Goal: Task Accomplishment & Management: Use online tool/utility

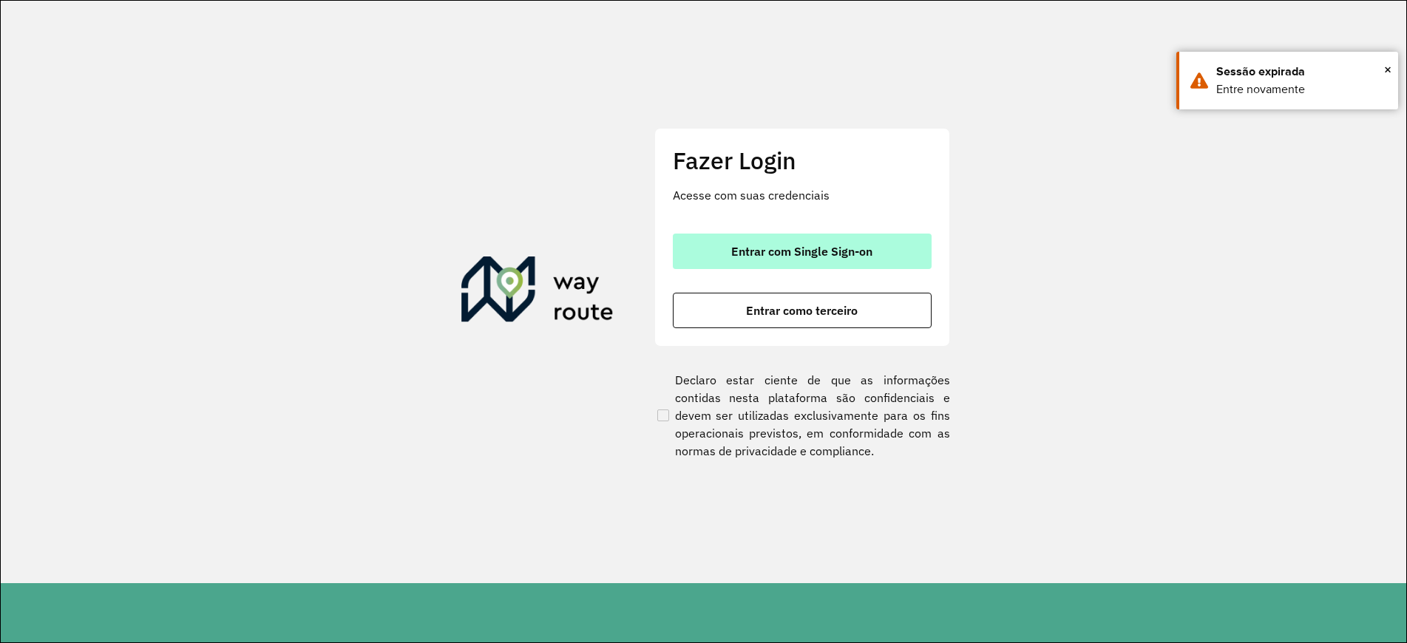
drag, startPoint x: 833, startPoint y: 253, endPoint x: 823, endPoint y: 261, distance: 13.2
click at [832, 254] on span "Entrar com Single Sign-on" at bounding box center [801, 251] width 141 height 12
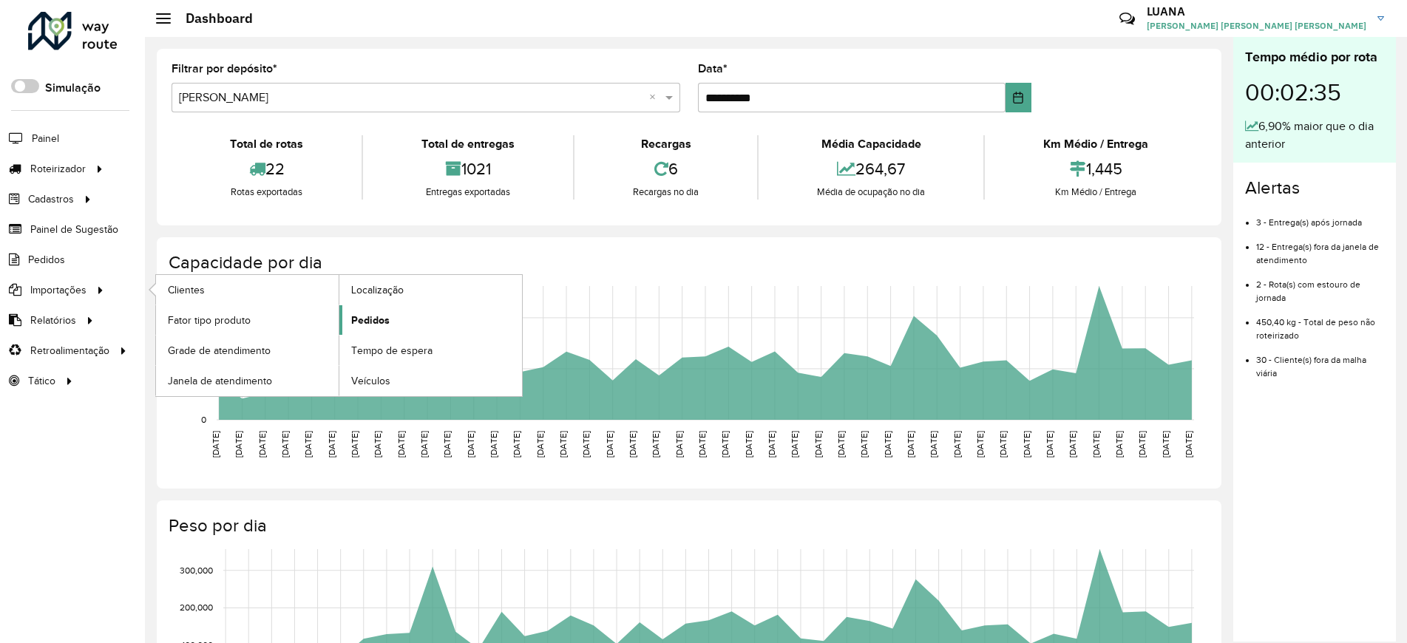
click at [365, 328] on link "Pedidos" at bounding box center [430, 320] width 183 height 30
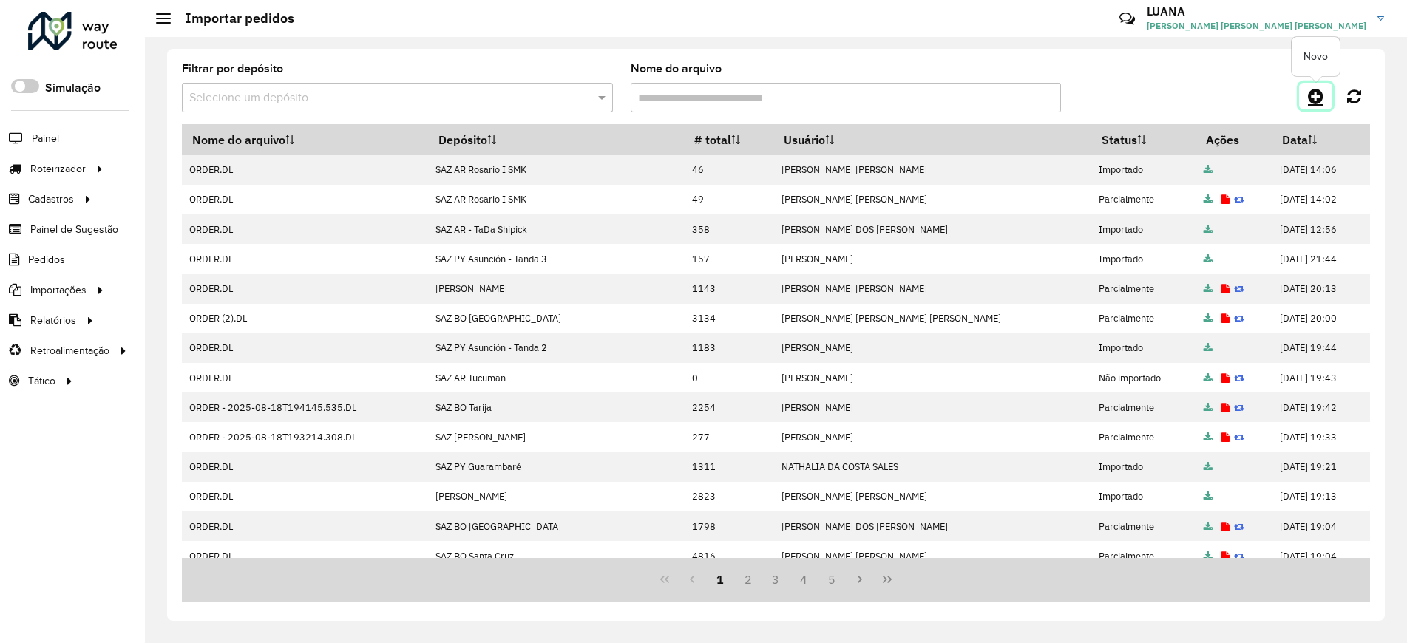
click at [1312, 100] on icon at bounding box center [1316, 96] width 16 height 18
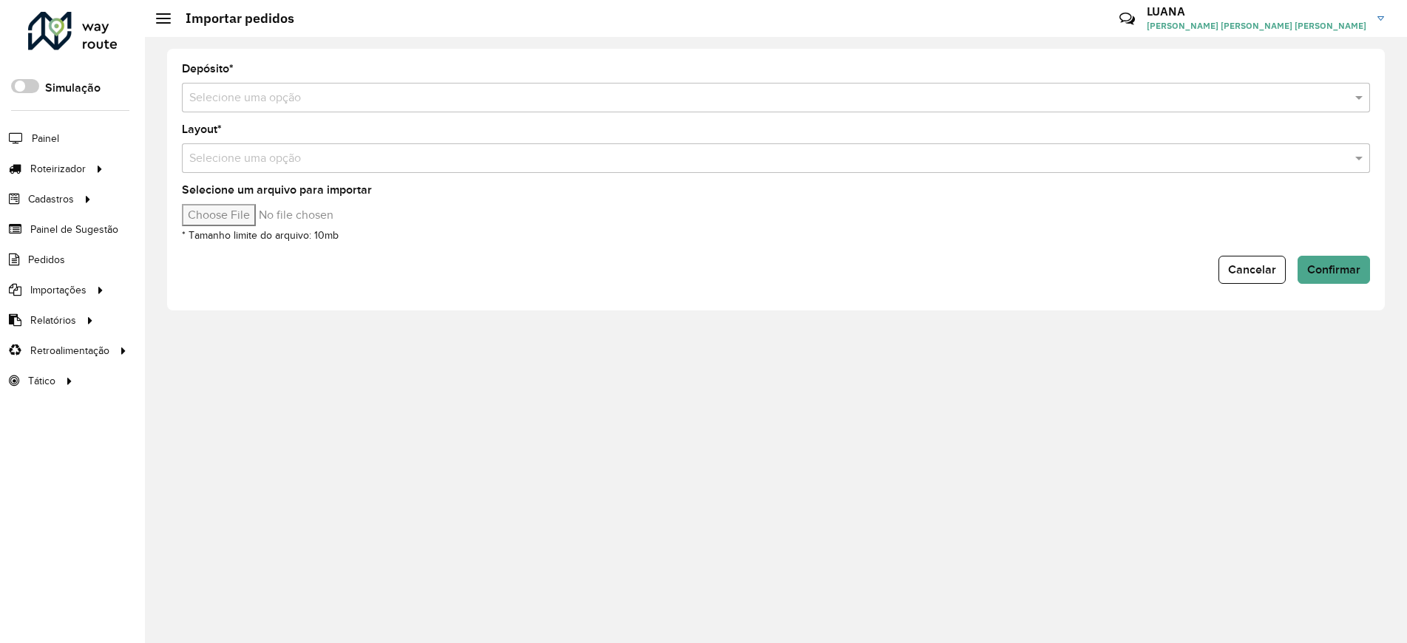
click at [725, 99] on input "text" at bounding box center [761, 98] width 1144 height 18
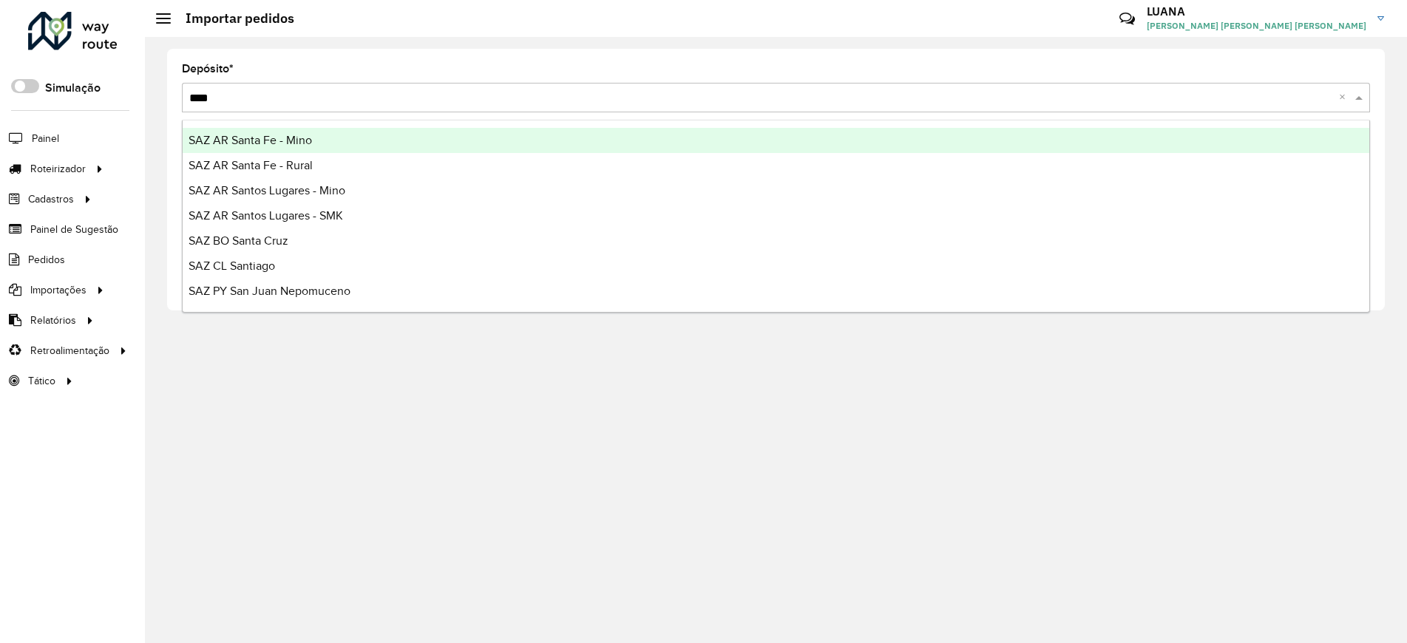
type input "*****"
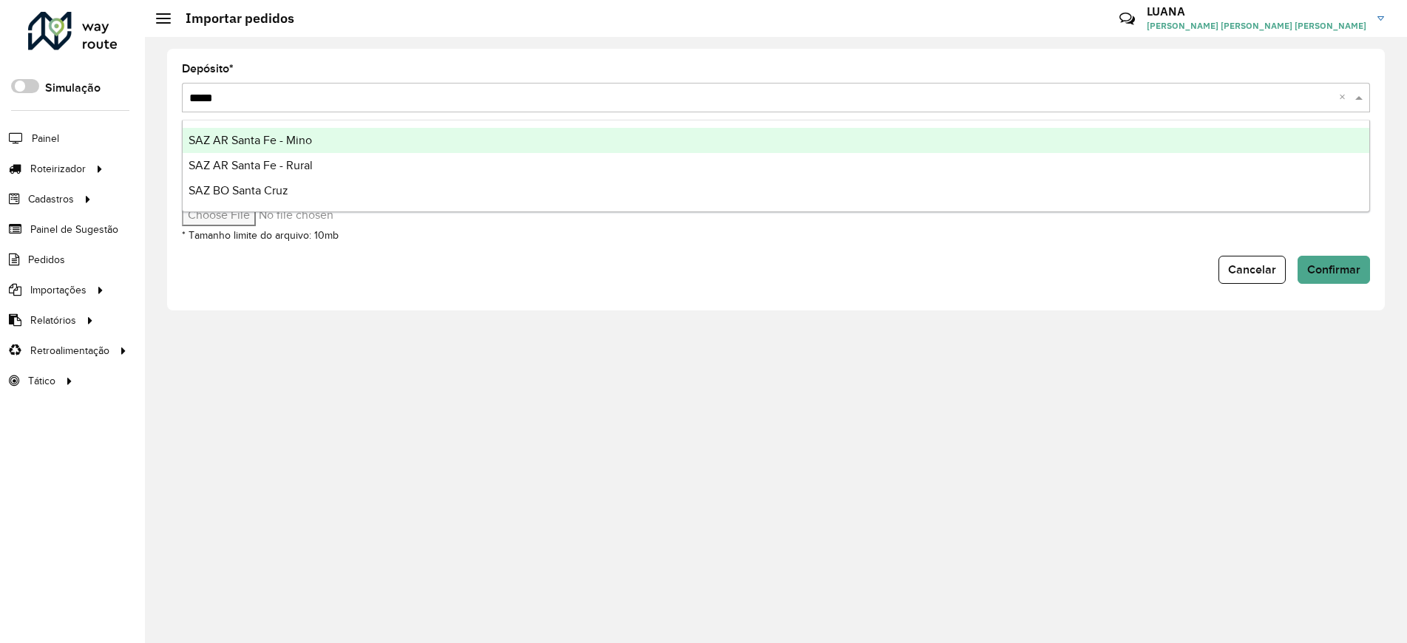
click at [736, 138] on div "SAZ AR Santa Fe - Mino" at bounding box center [776, 140] width 1187 height 25
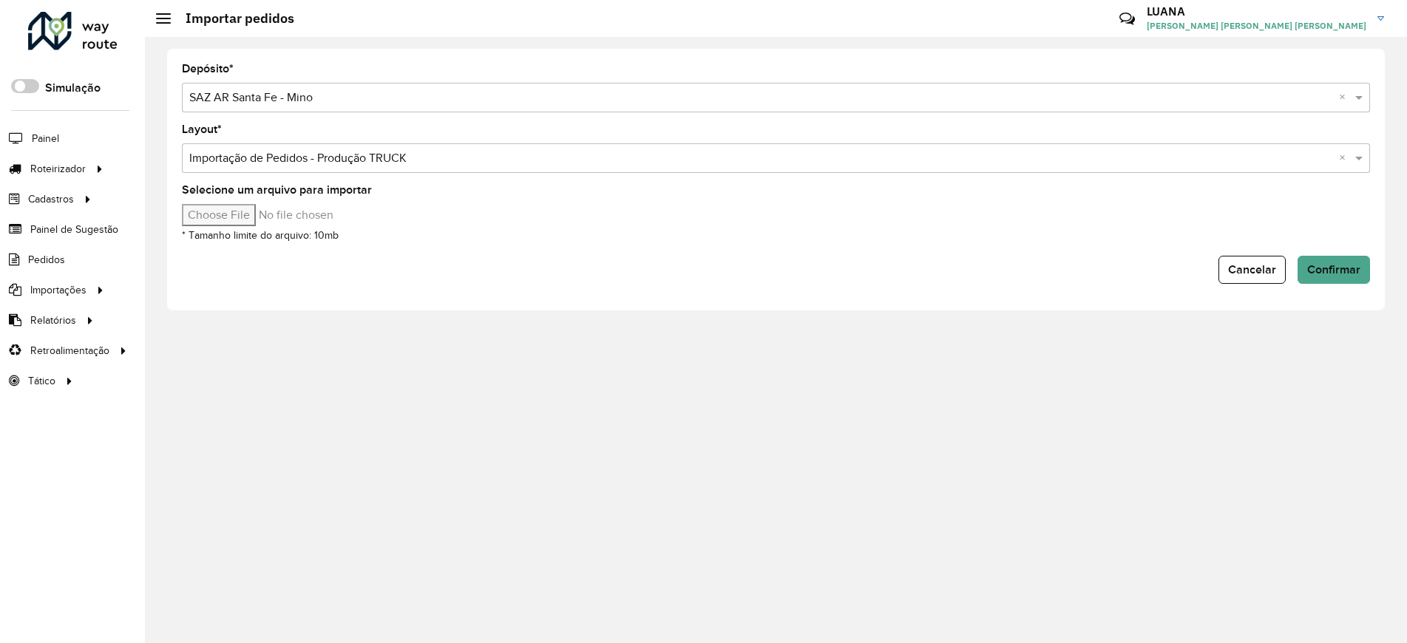
click at [269, 219] on input "Selecione um arquivo para importar" at bounding box center [307, 215] width 251 height 22
type input "**********"
click at [1349, 264] on span "Confirmar" at bounding box center [1333, 269] width 53 height 13
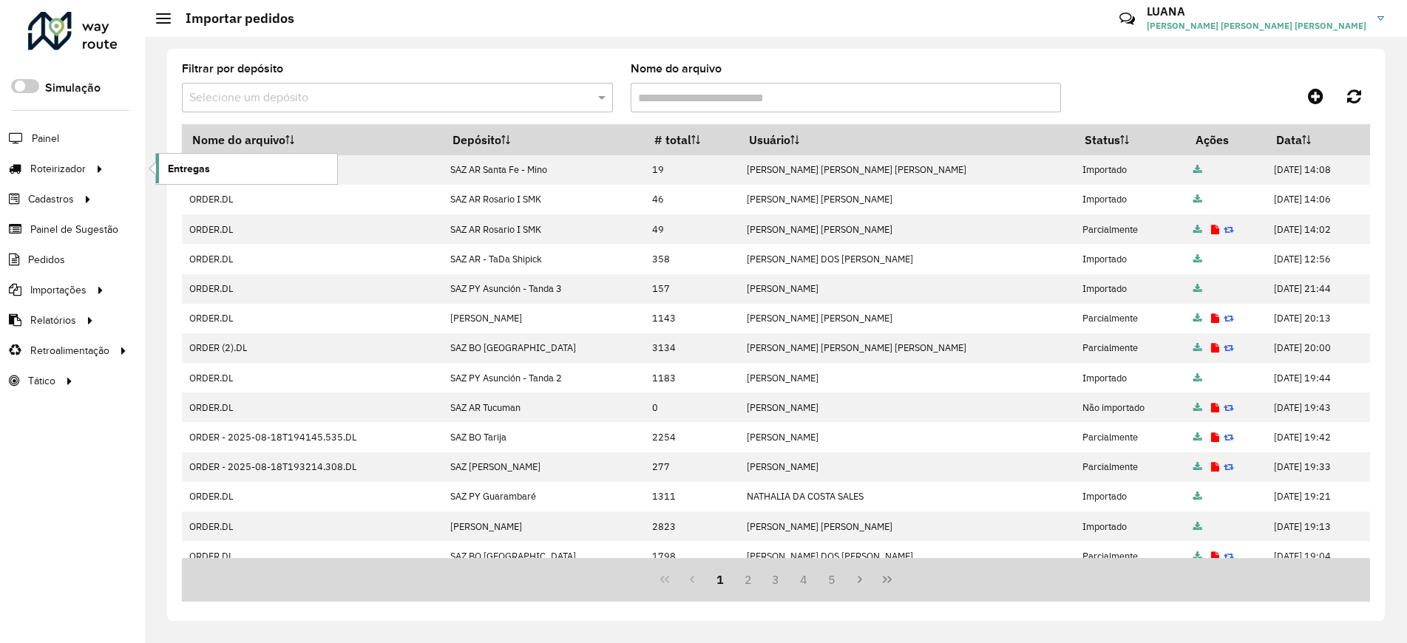
click at [225, 168] on link "Entregas" at bounding box center [246, 169] width 181 height 30
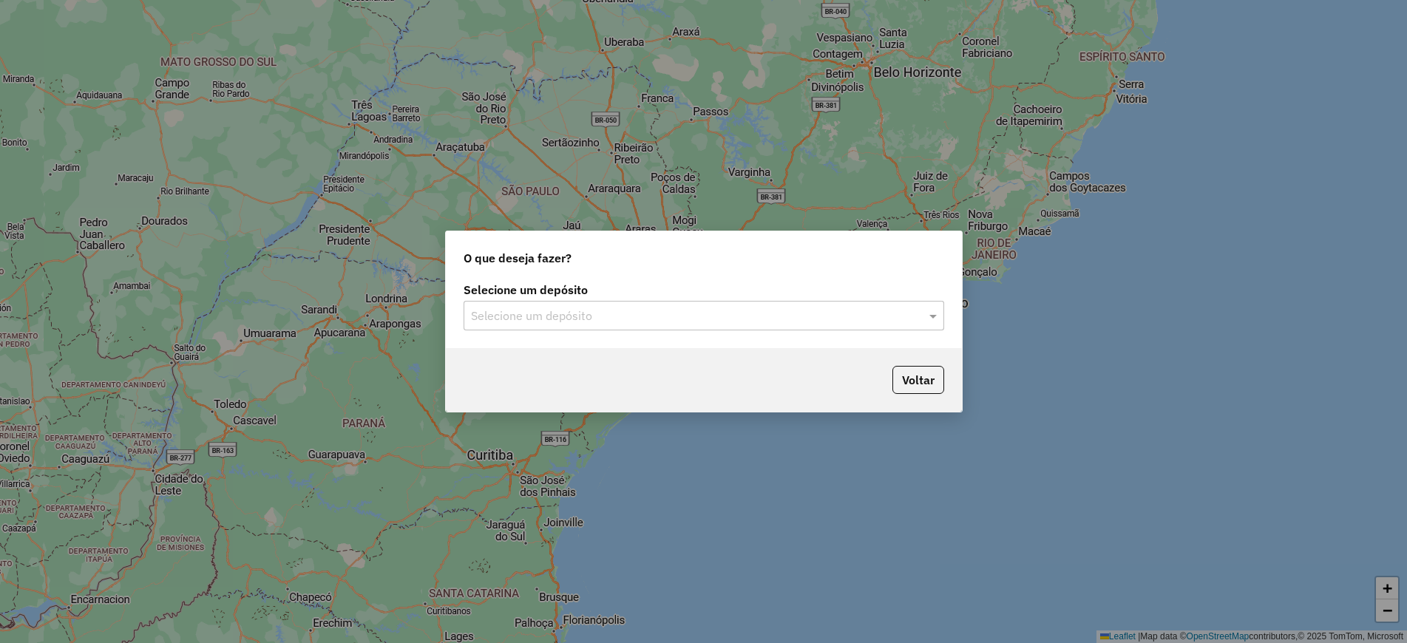
click at [569, 316] on input "text" at bounding box center [689, 317] width 436 height 18
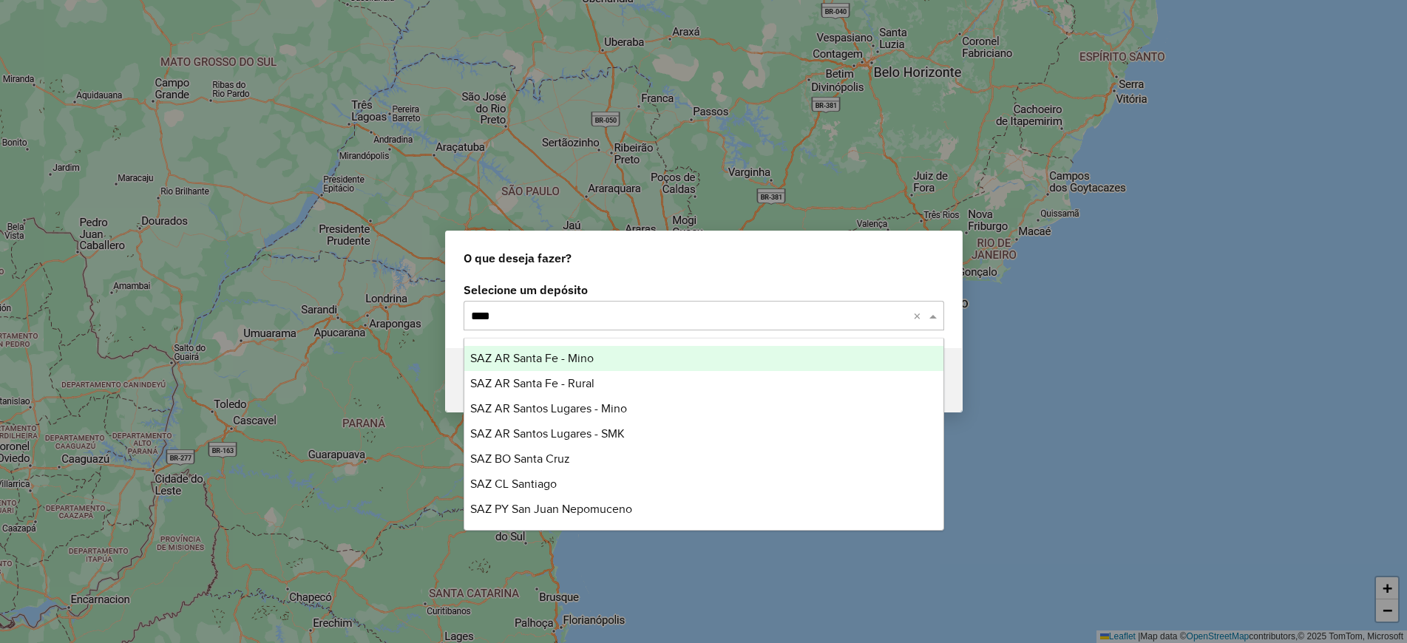
type input "*****"
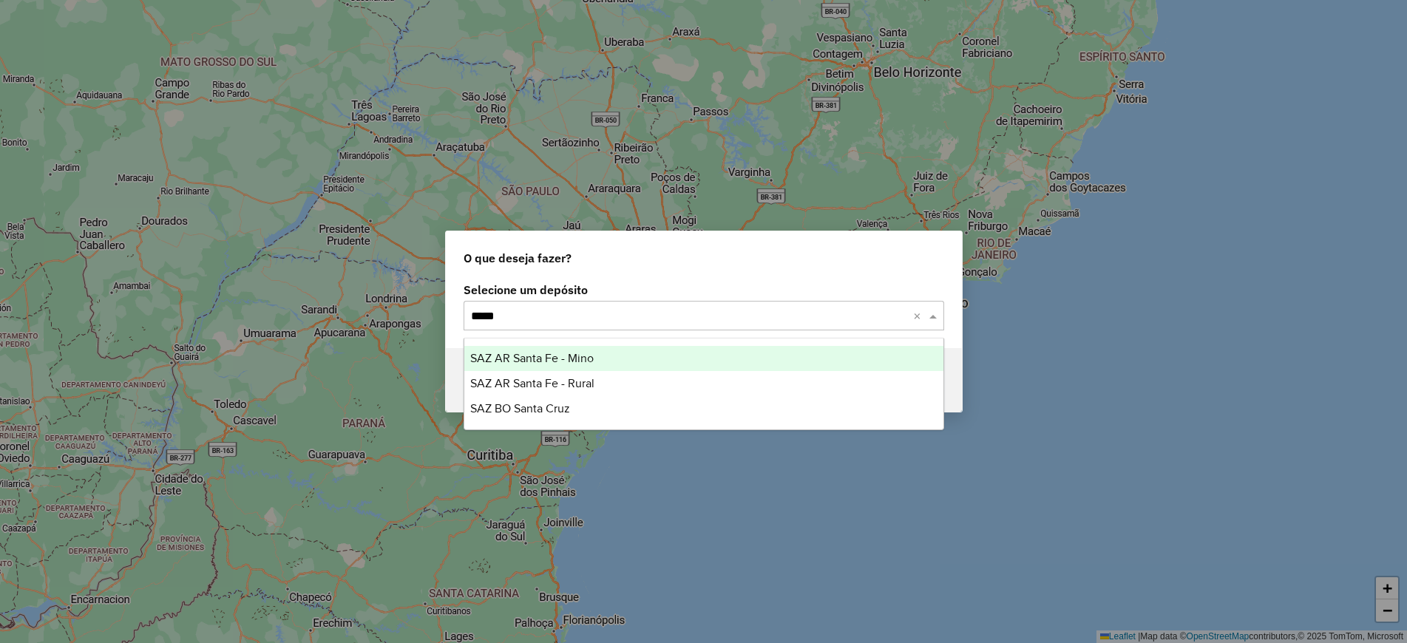
click at [576, 364] on span "SAZ AR Santa Fe - Mino" at bounding box center [531, 358] width 123 height 13
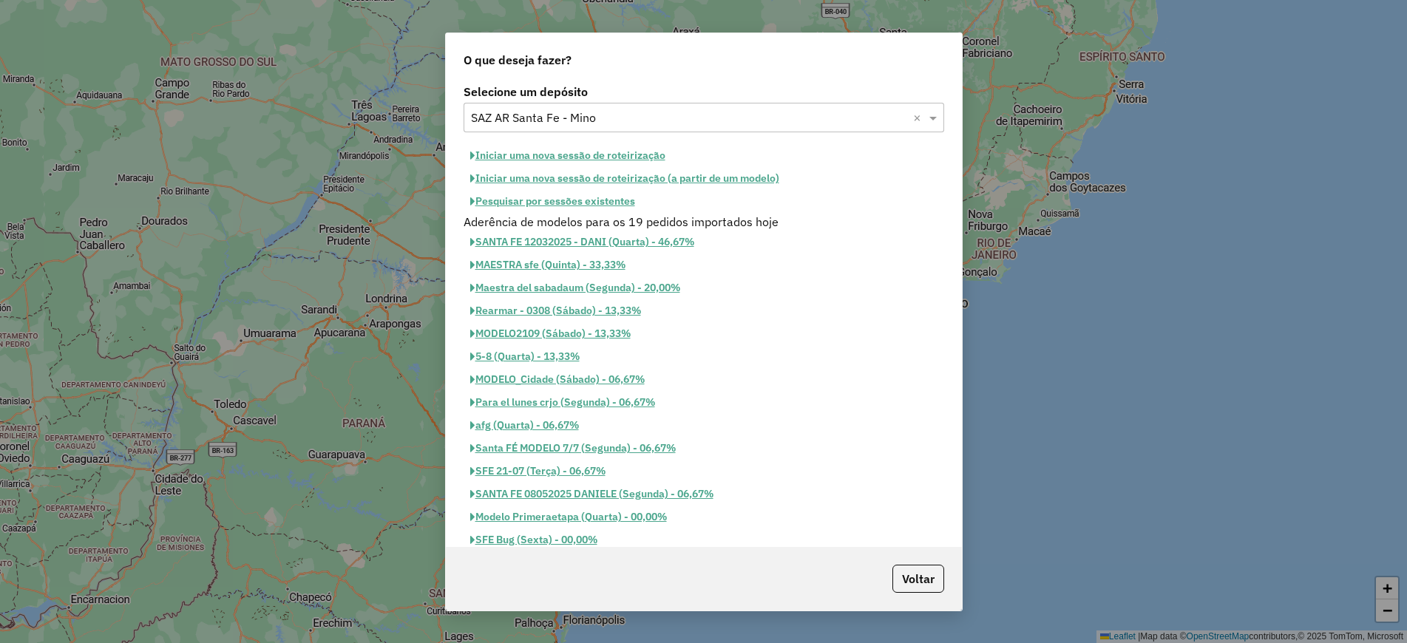
click at [582, 156] on button "Iniciar uma nova sessão de roteirização" at bounding box center [568, 155] width 209 height 23
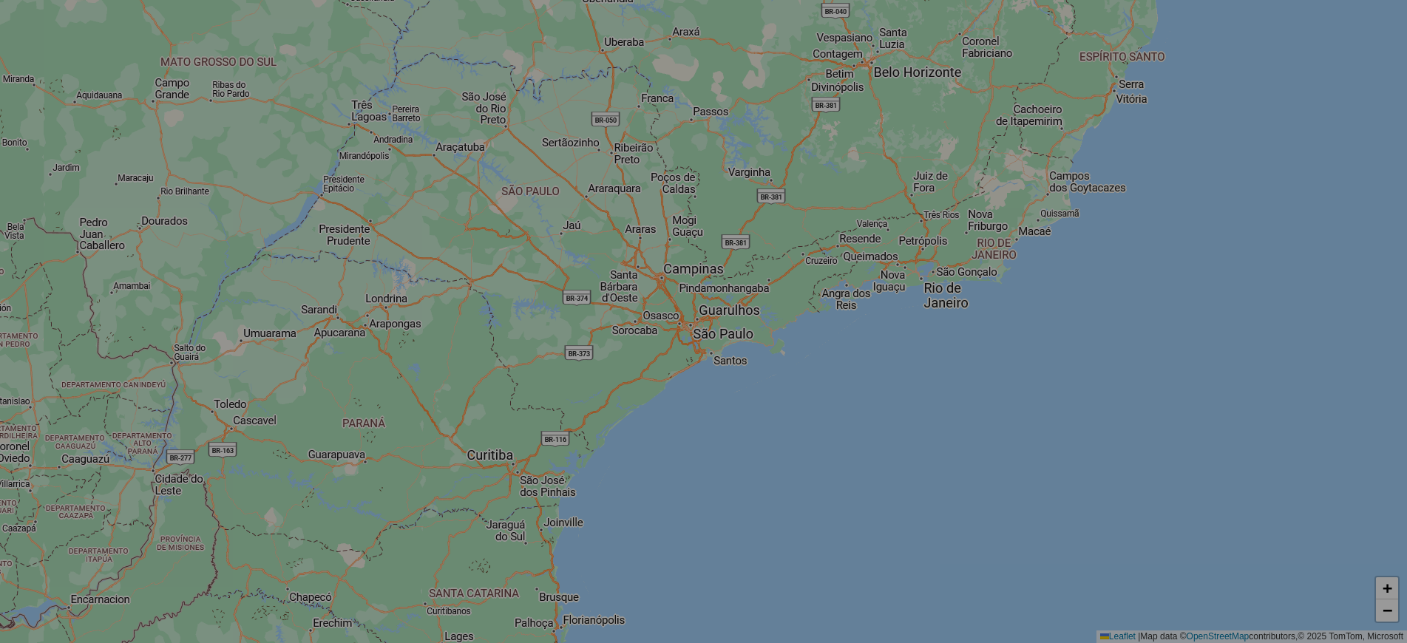
select select "*"
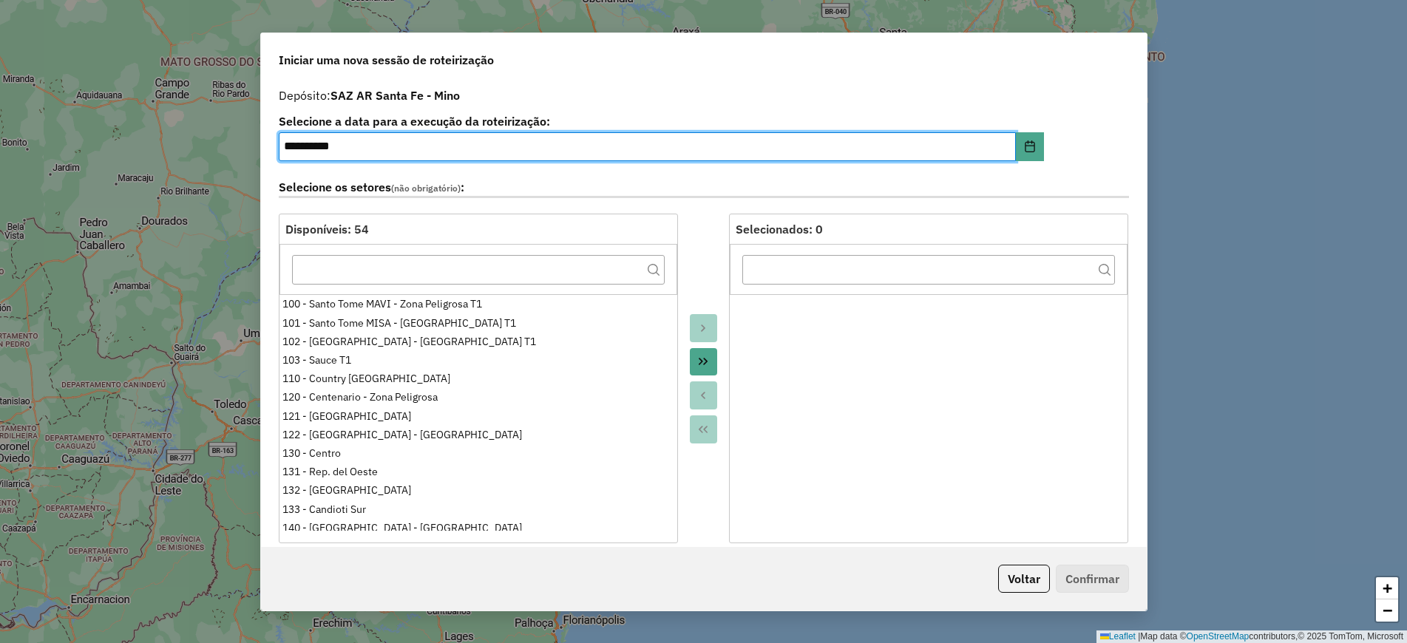
scroll to position [370, 0]
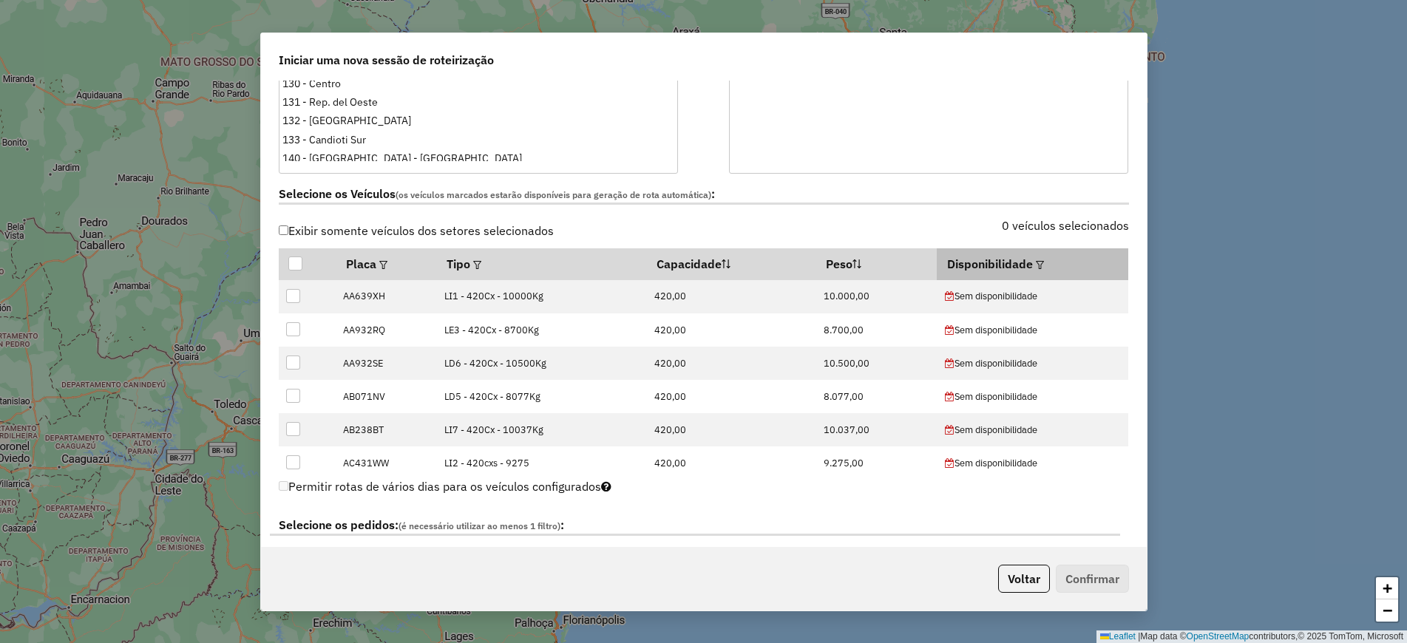
click at [1034, 271] on div at bounding box center [1038, 264] width 11 height 18
click at [1020, 262] on th "Disponibilidade" at bounding box center [1032, 263] width 191 height 31
click at [1033, 262] on div at bounding box center [1038, 264] width 11 height 18
click at [1036, 264] on em at bounding box center [1040, 265] width 8 height 8
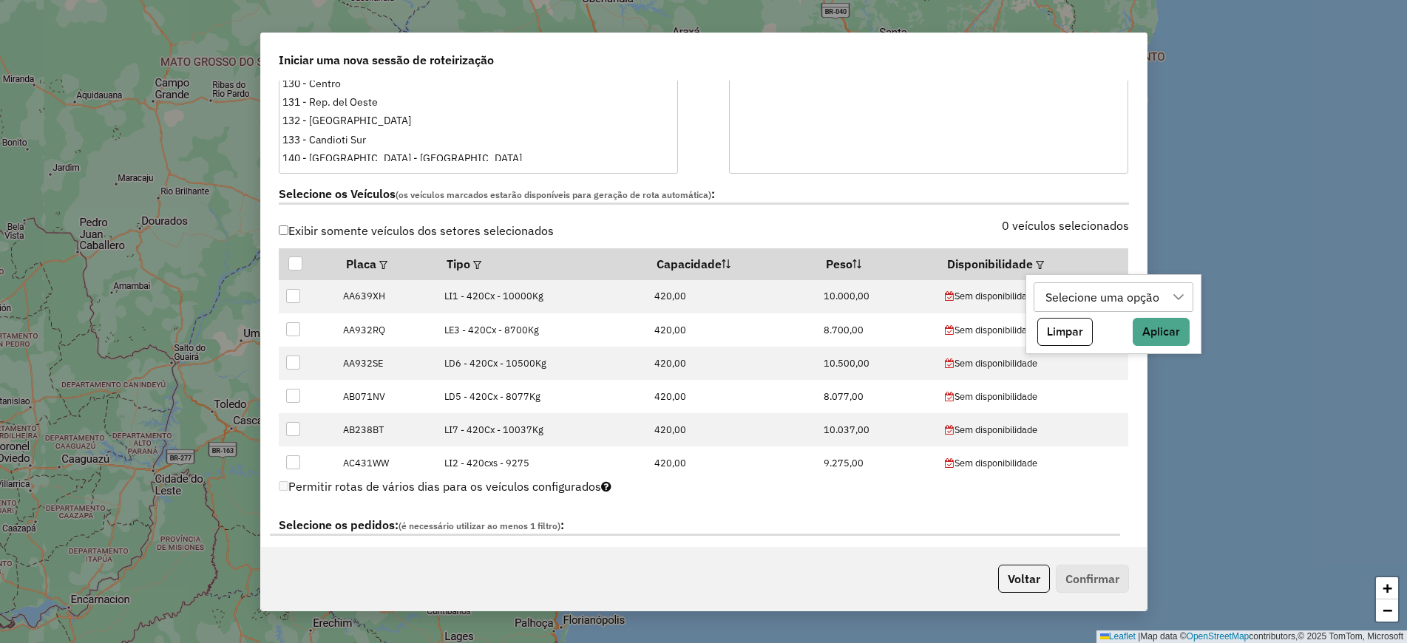
click at [1014, 231] on label "0 veículos selecionados" at bounding box center [1065, 226] width 127 height 18
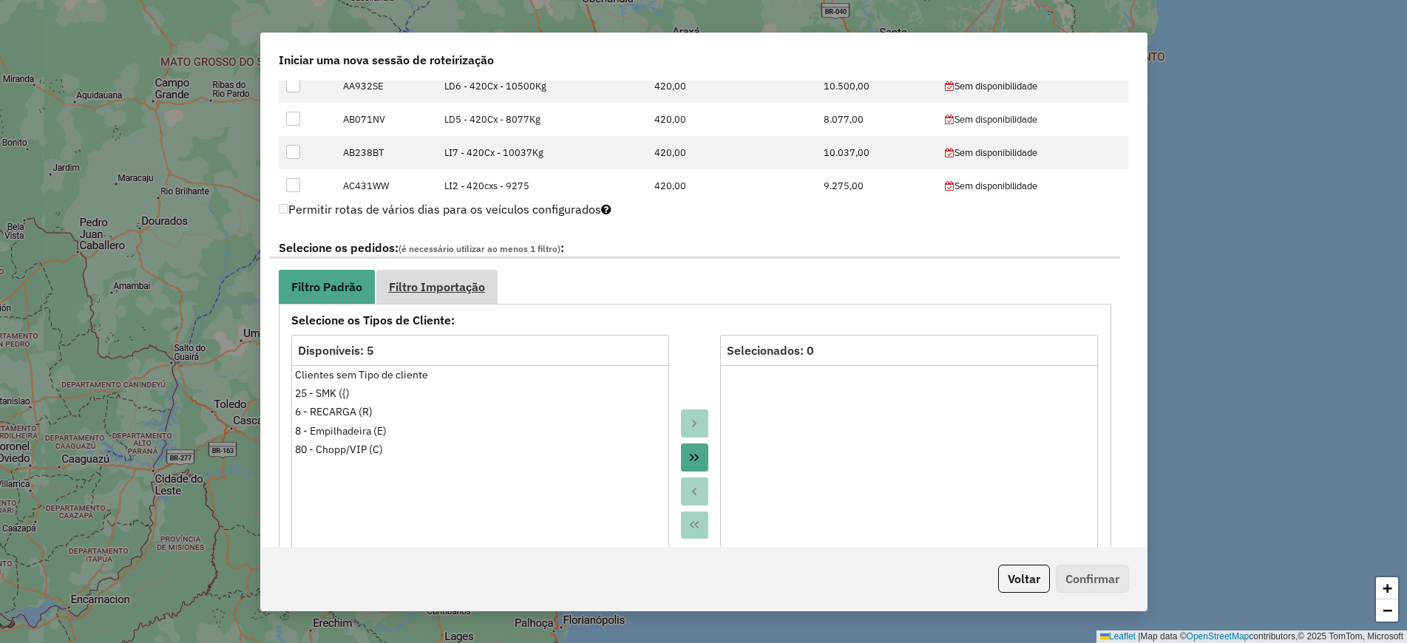
click at [475, 281] on span "Filtro Importação" at bounding box center [437, 287] width 96 height 12
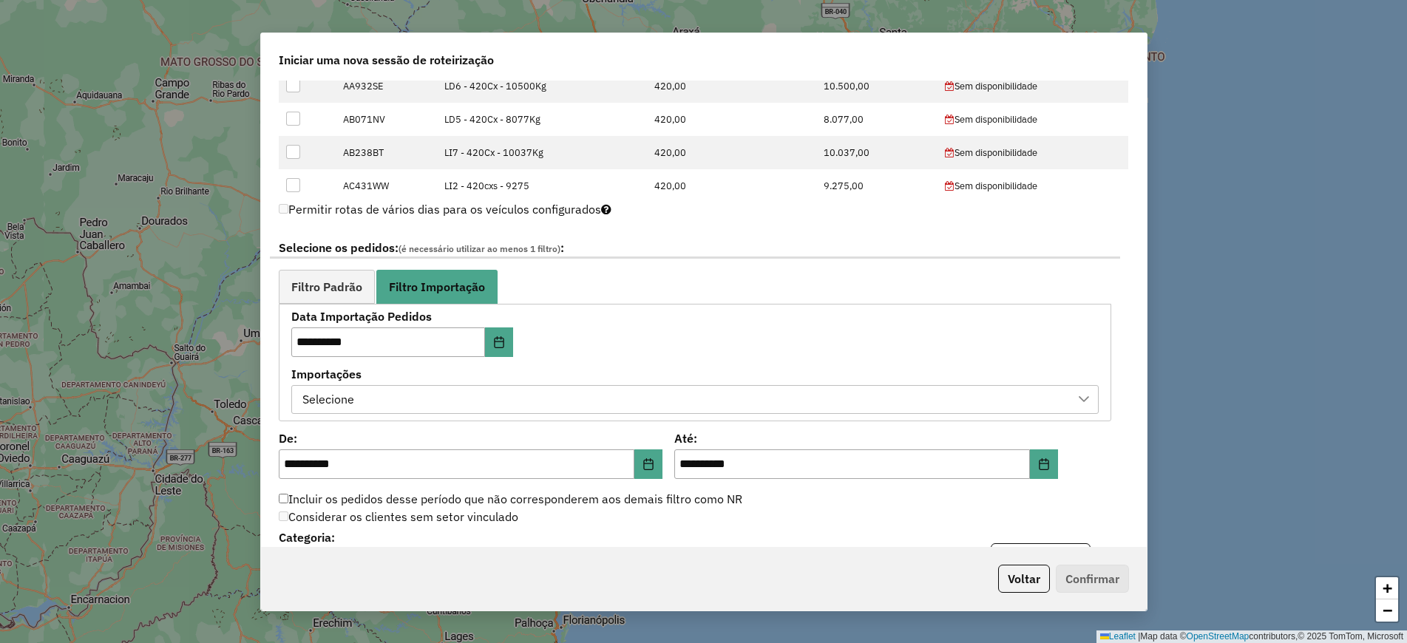
click at [572, 401] on div "Selecione" at bounding box center [684, 400] width 772 height 28
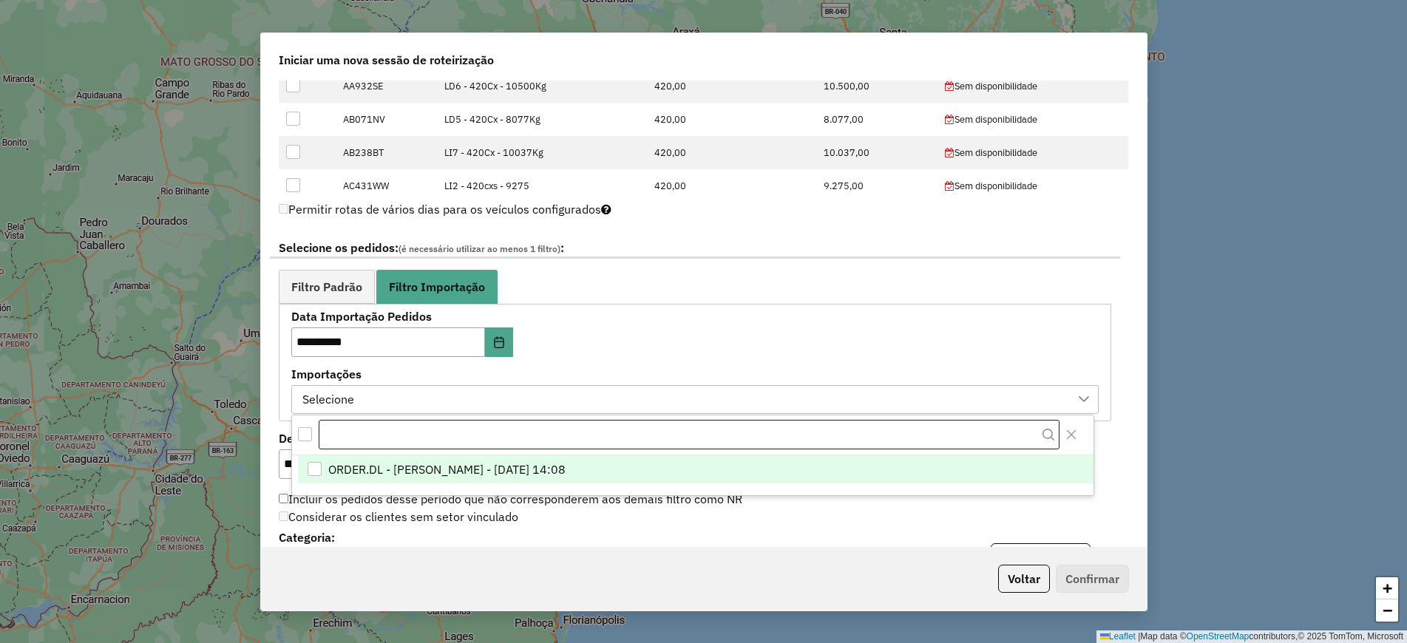
scroll to position [11, 67]
click at [566, 461] on span "ORDER.DL - LUANA SILVA BRANDAO LOPES - 19/08/2025 14:08" at bounding box center [446, 470] width 237 height 18
click at [730, 300] on ul "Filtro Padrão Filtro Importação" at bounding box center [695, 286] width 833 height 33
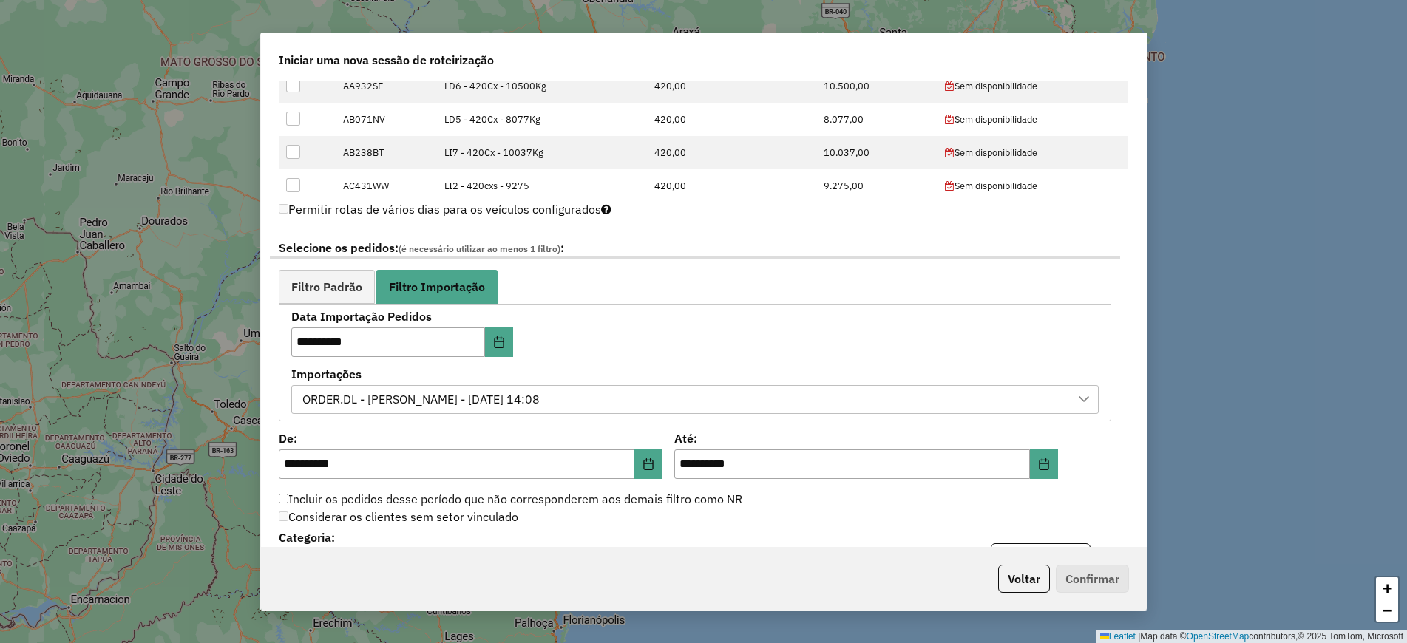
scroll to position [924, 0]
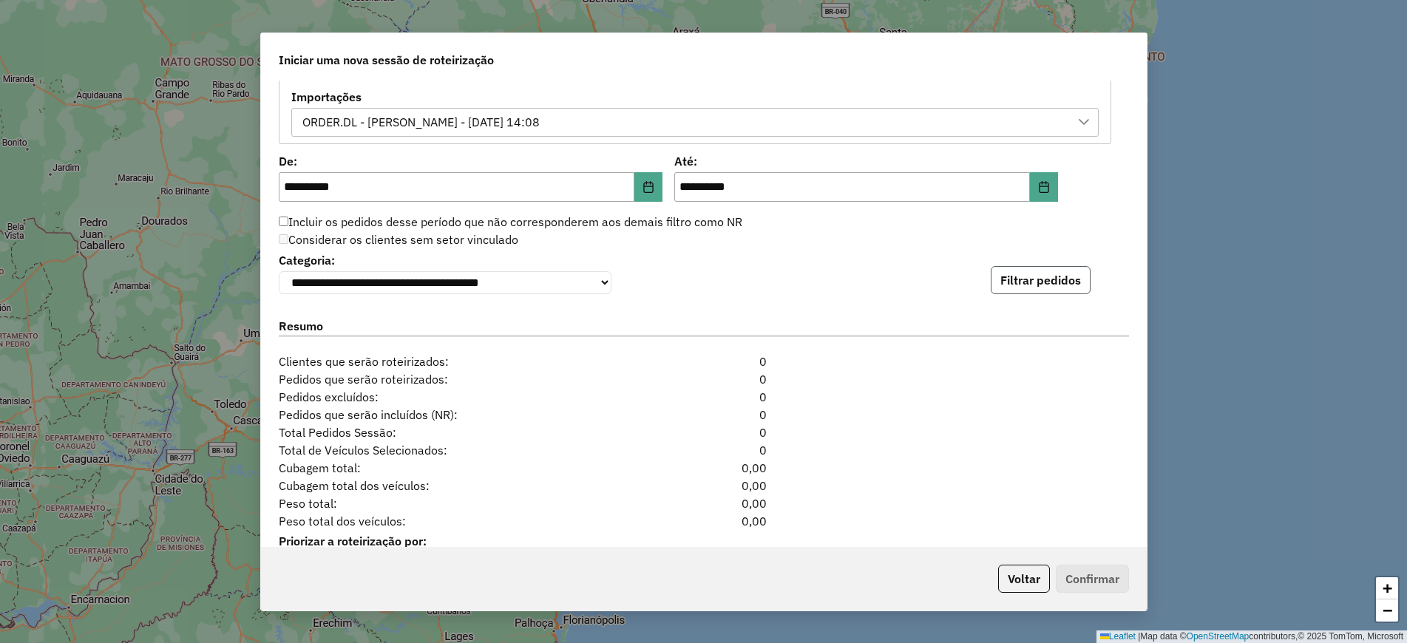
click at [1068, 286] on button "Filtrar pedidos" at bounding box center [1041, 280] width 100 height 28
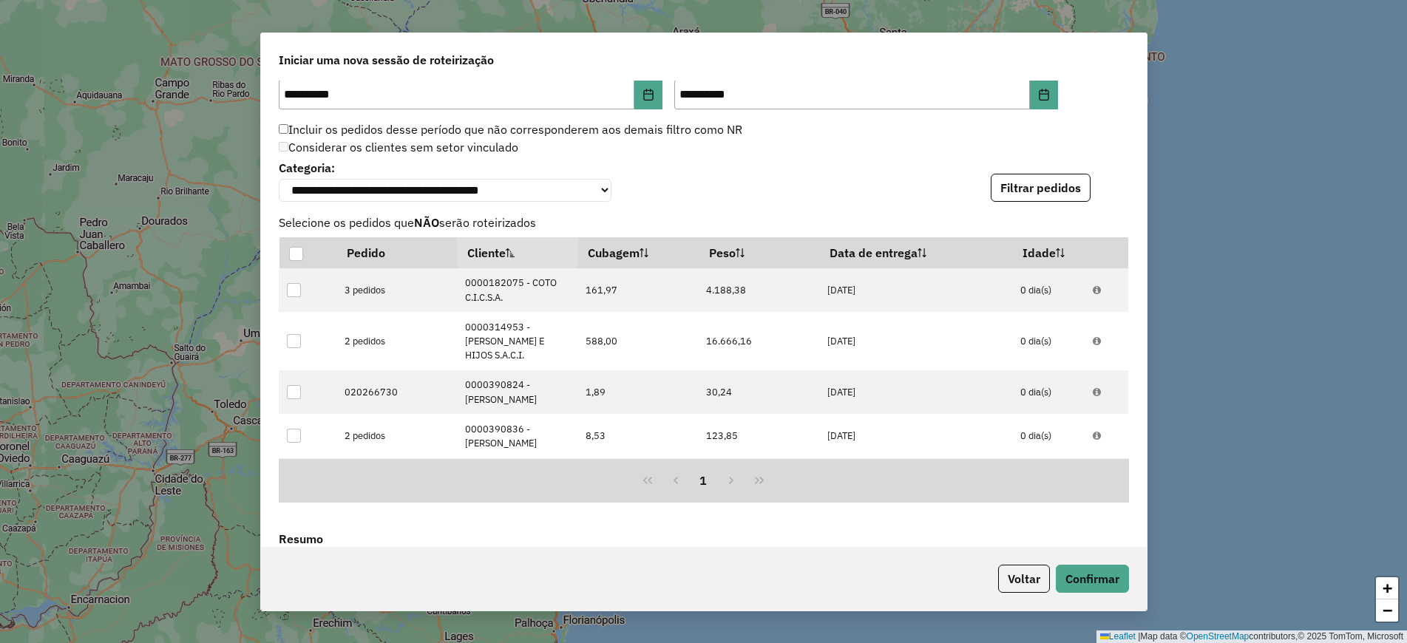
scroll to position [1315, 0]
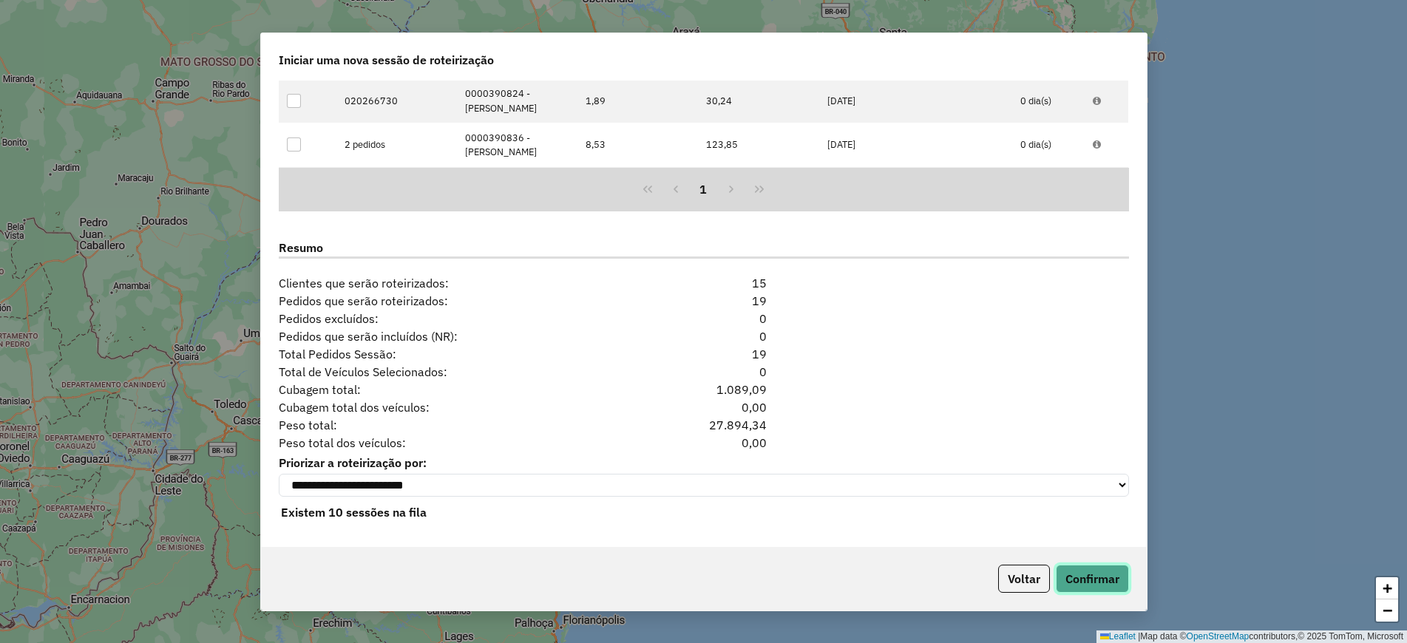
click at [1077, 578] on button "Confirmar" at bounding box center [1092, 579] width 73 height 28
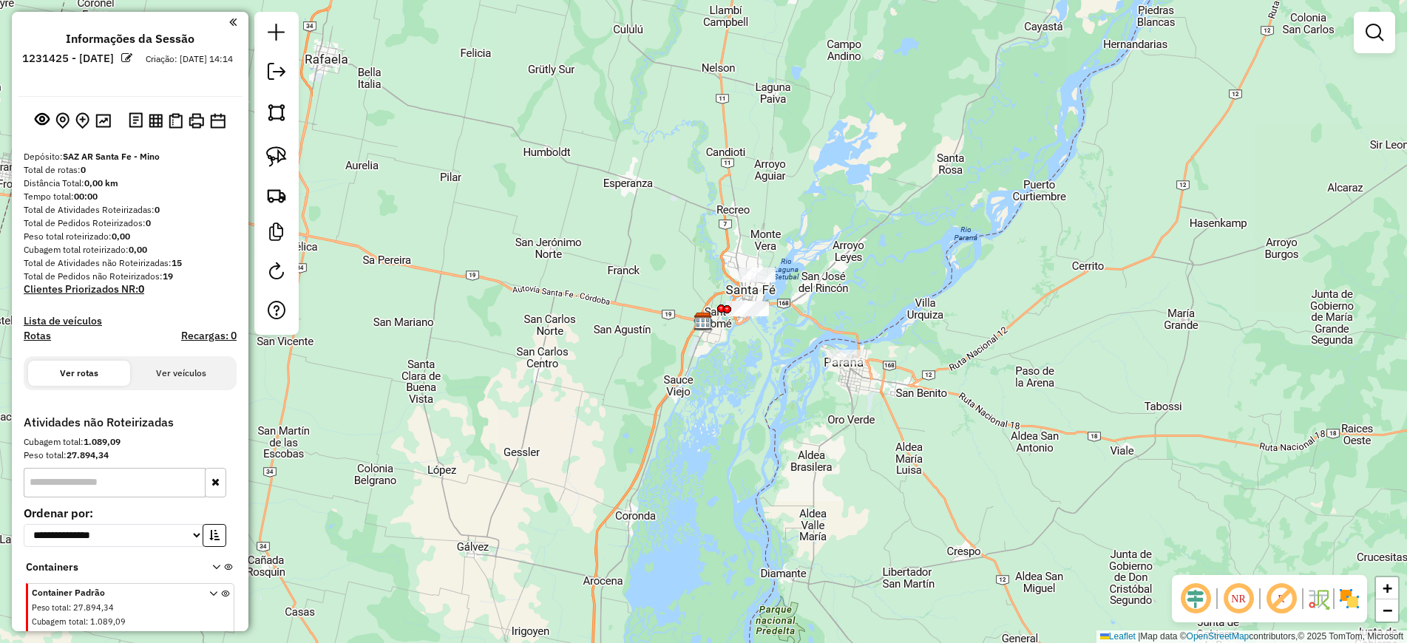
click at [768, 257] on div "Janela de atendimento Grade de atendimento Capacidade Transportadoras Veículos …" at bounding box center [703, 321] width 1407 height 643
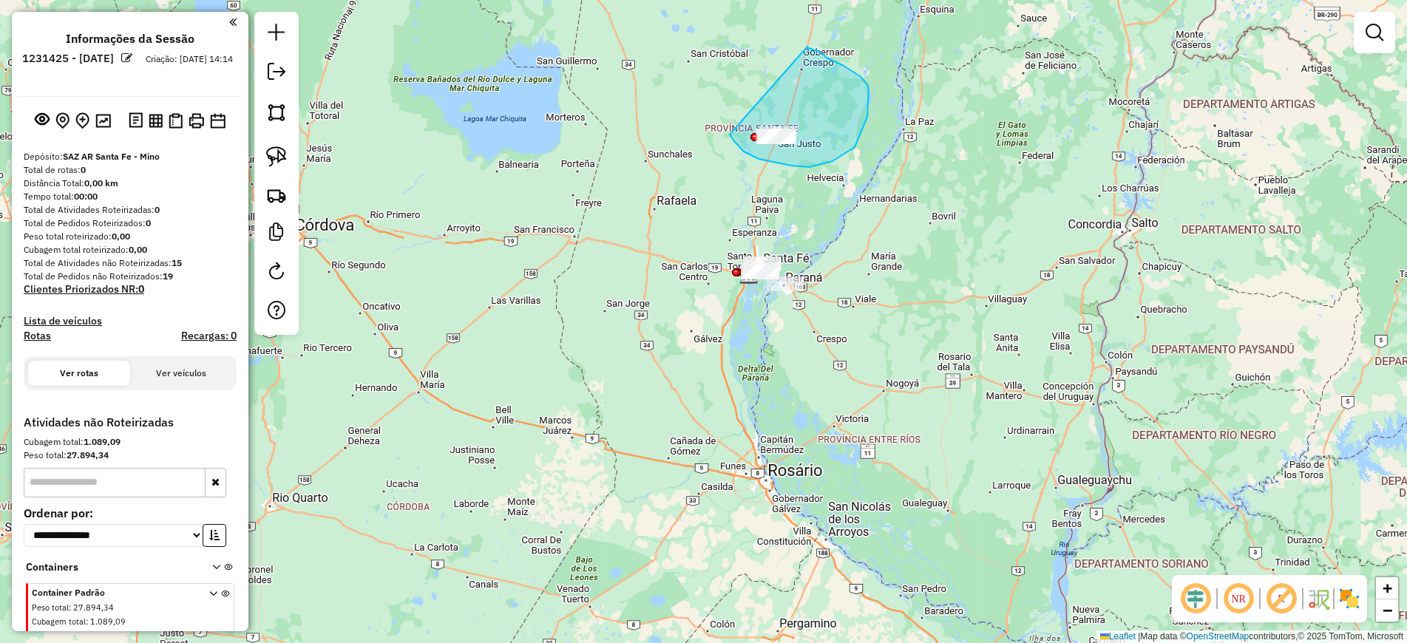
drag, startPoint x: 730, startPoint y: 135, endPoint x: 807, endPoint y: 47, distance: 117.3
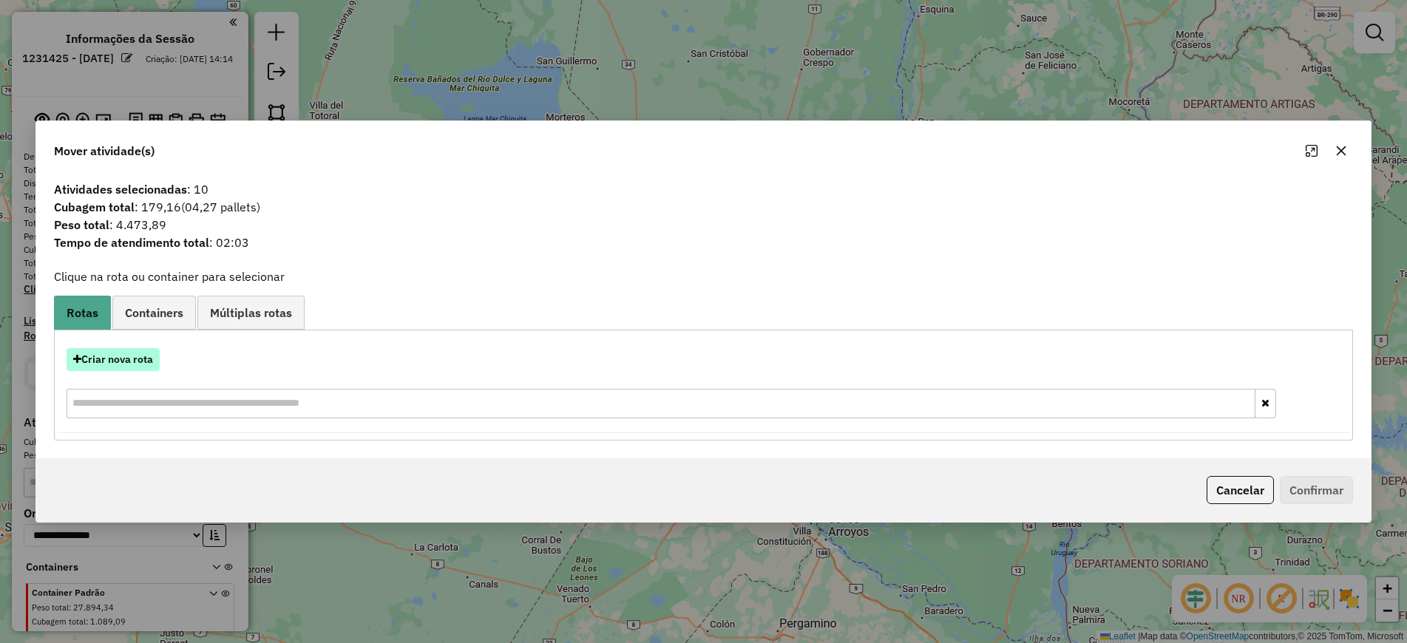
click at [141, 349] on button "Criar nova rota" at bounding box center [113, 359] width 93 height 23
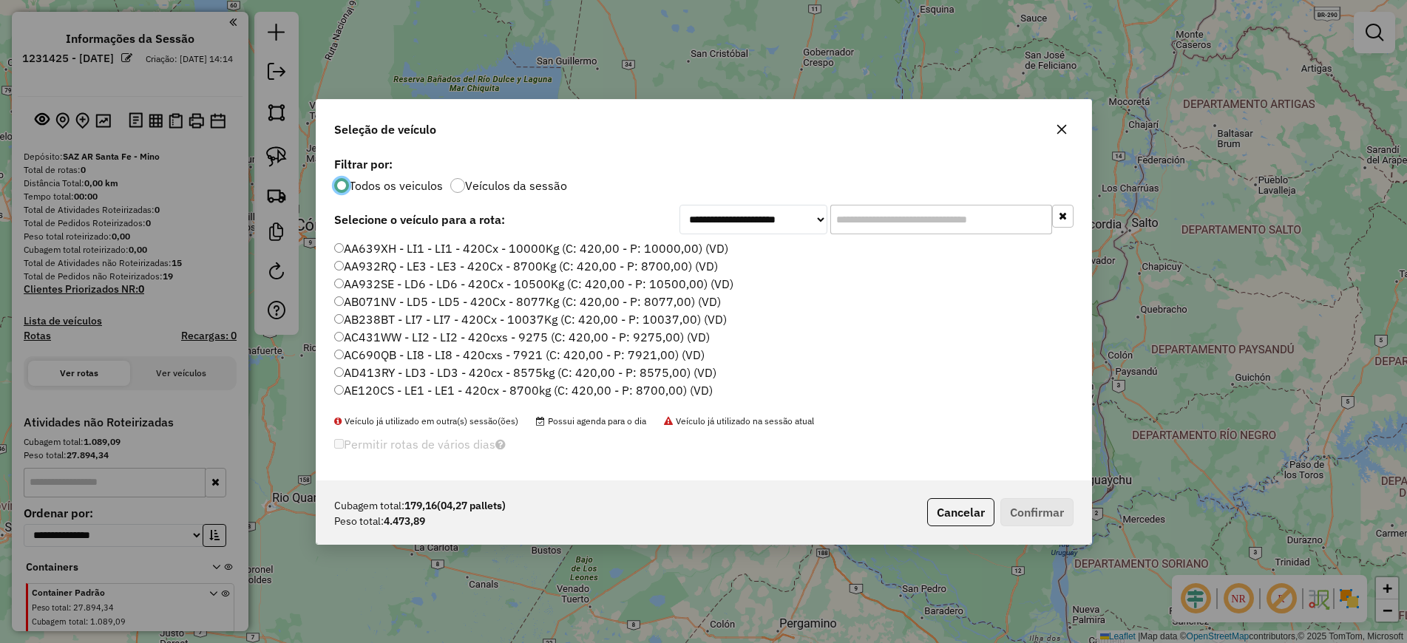
scroll to position [8, 4]
click at [887, 211] on input "text" at bounding box center [941, 220] width 222 height 30
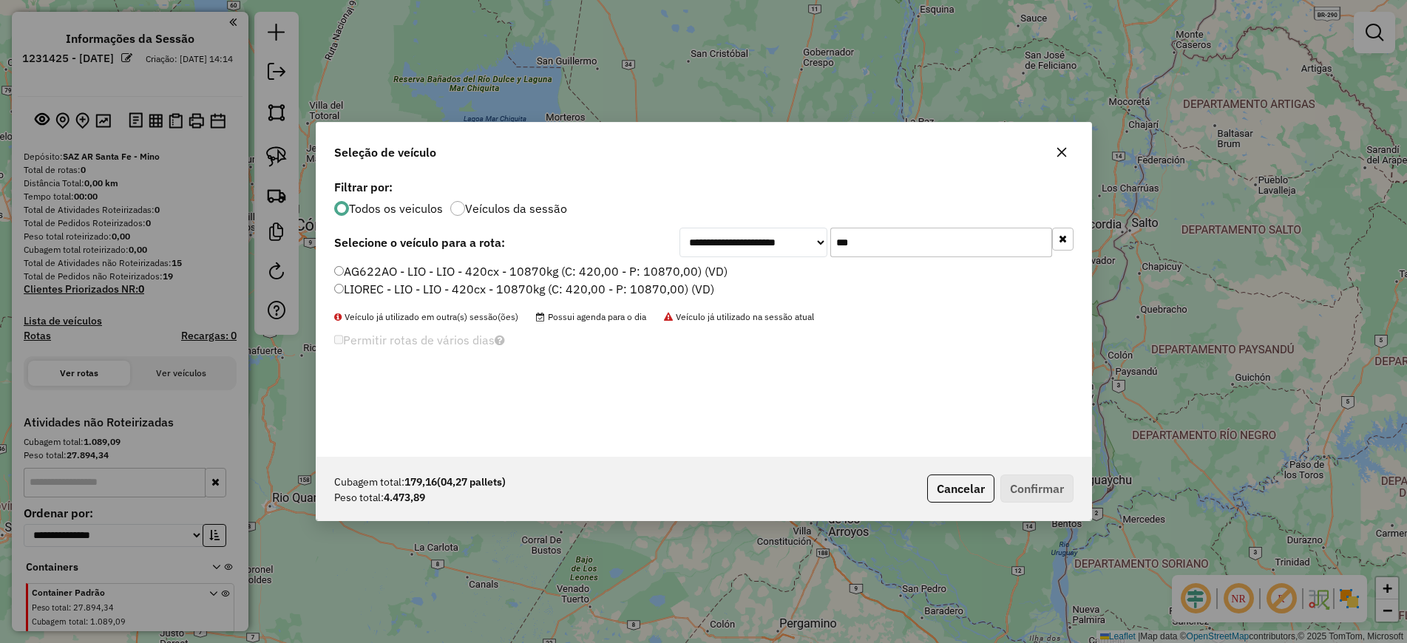
type input "***"
click at [669, 277] on label "AG622AO - LIO - LIO - 420cx - 10870kg (C: 420,00 - P: 10870,00) (VD)" at bounding box center [530, 271] width 393 height 18
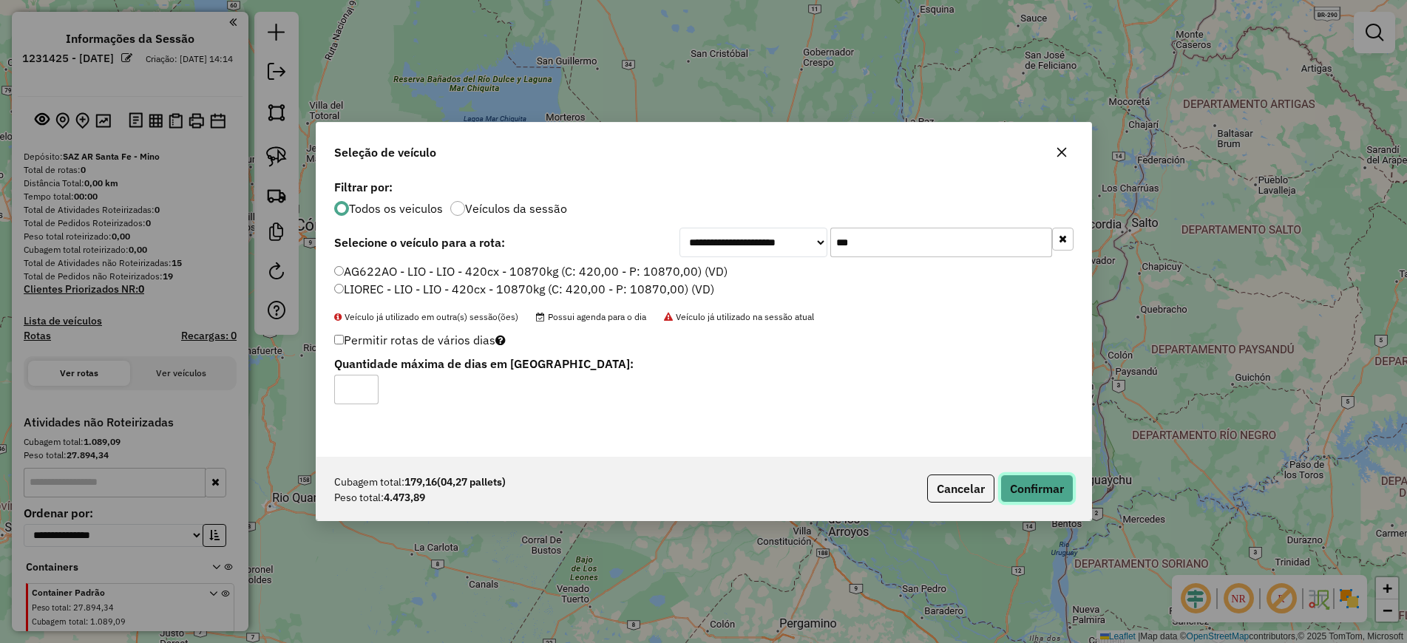
click at [1040, 488] on button "Confirmar" at bounding box center [1036, 489] width 73 height 28
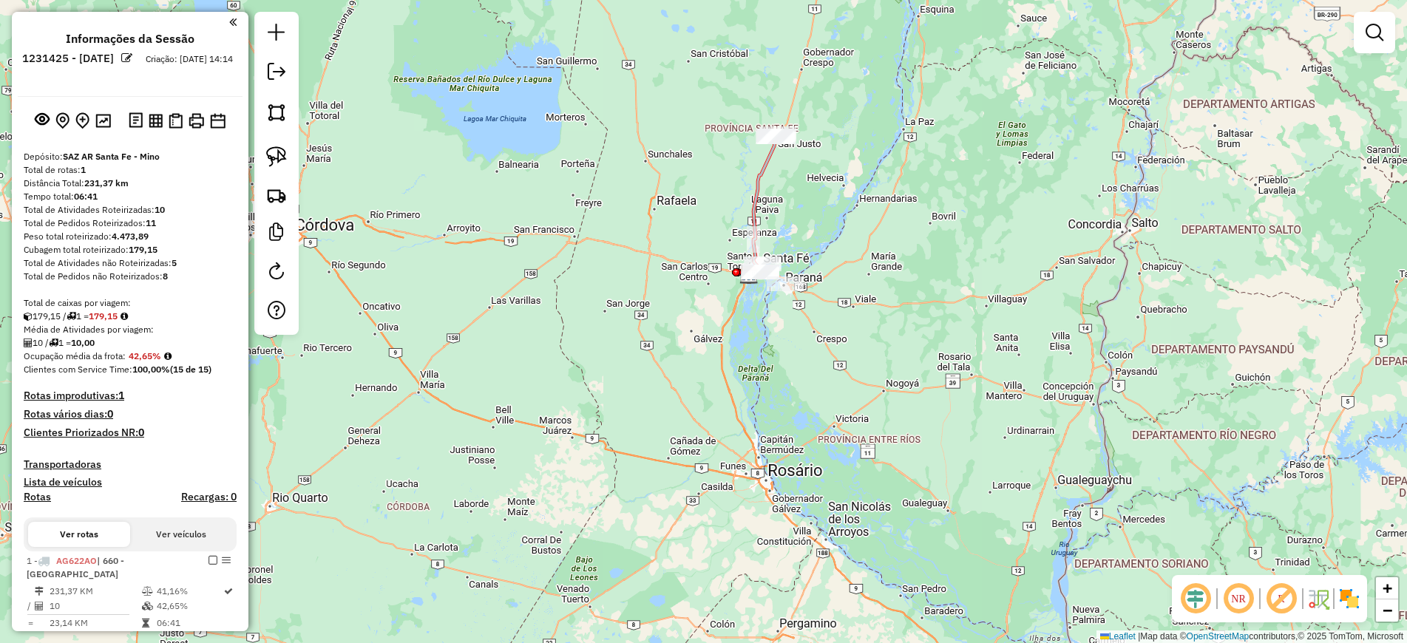
click at [756, 183] on icon at bounding box center [762, 206] width 27 height 138
select select "**********"
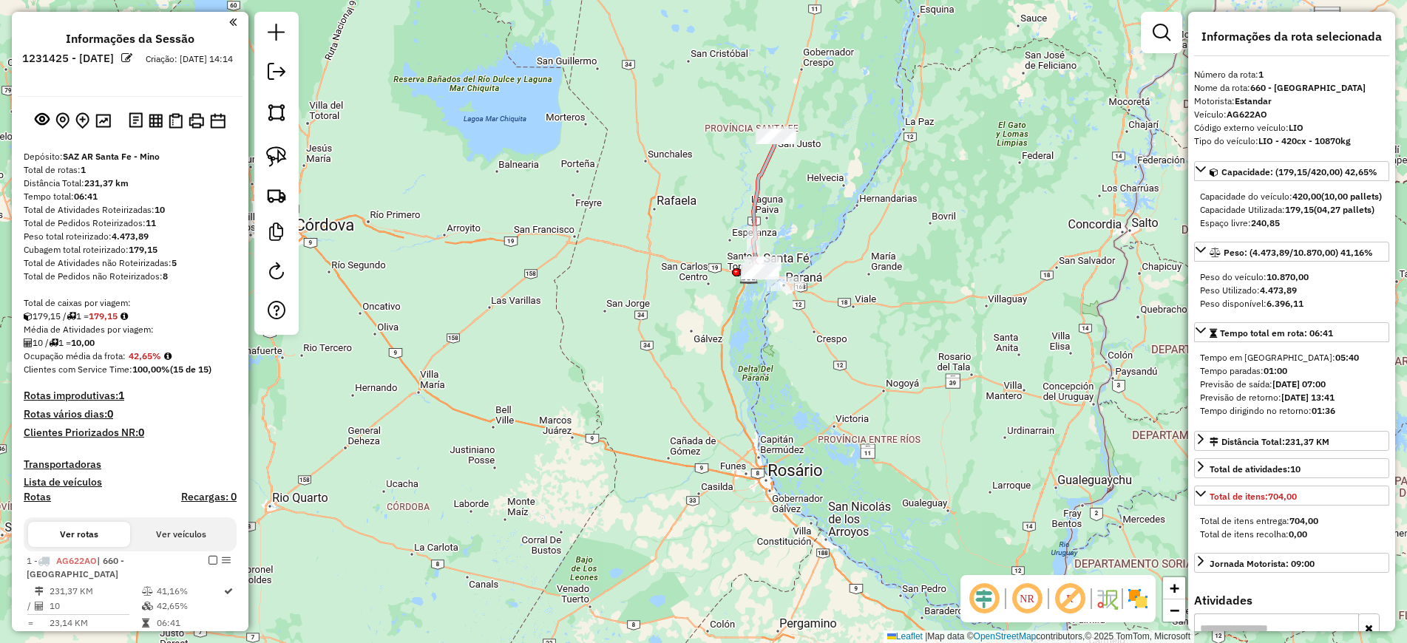
scroll to position [321, 0]
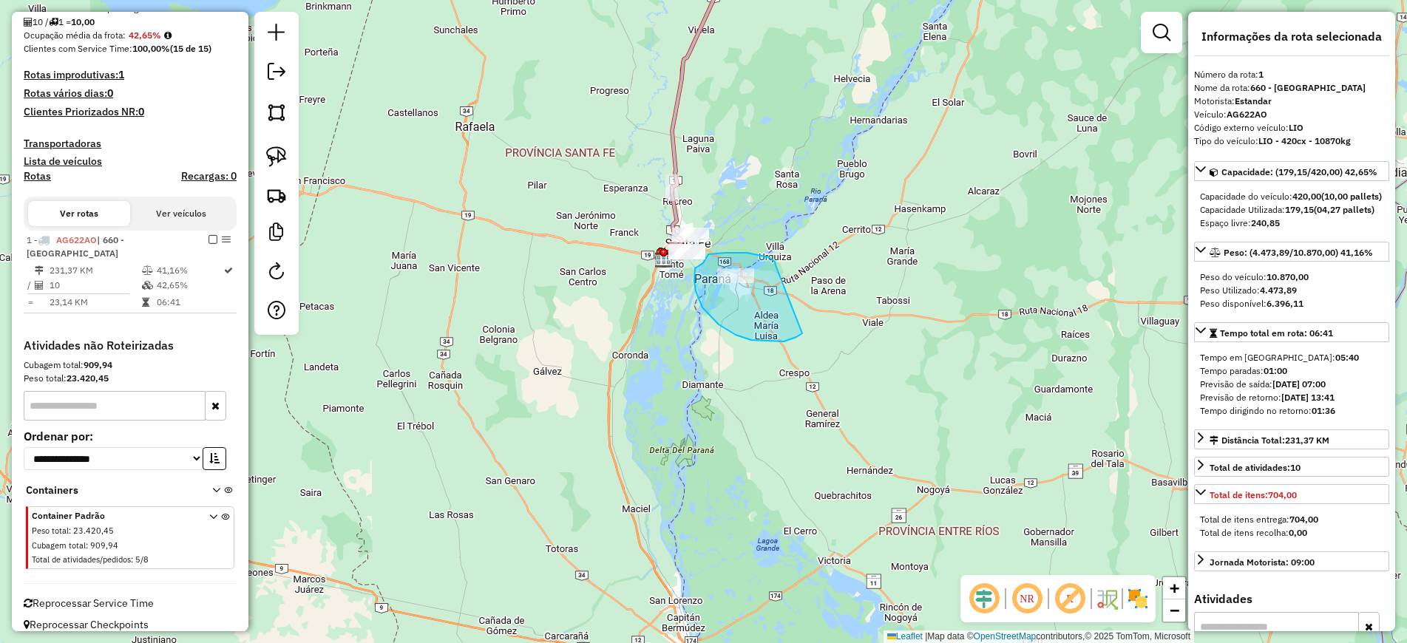
drag, startPoint x: 776, startPoint y: 265, endPoint x: 802, endPoint y: 330, distance: 70.3
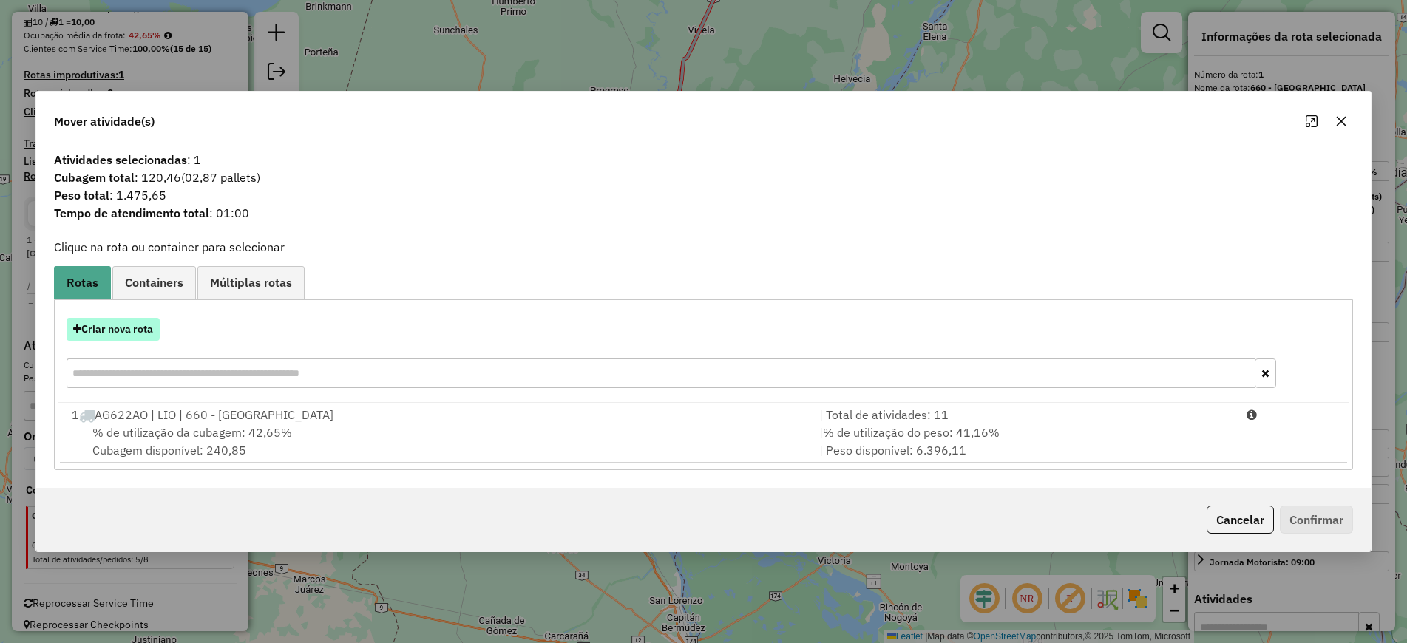
click at [143, 323] on button "Criar nova rota" at bounding box center [113, 329] width 93 height 23
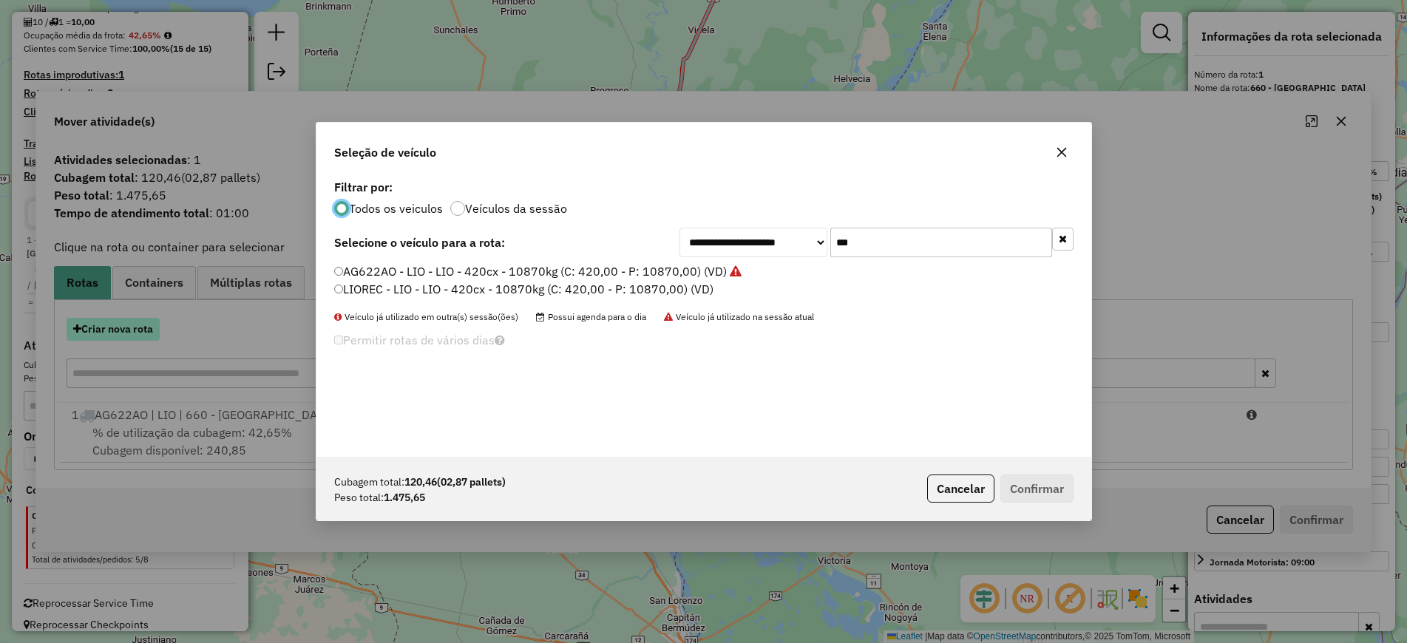
scroll to position [8, 4]
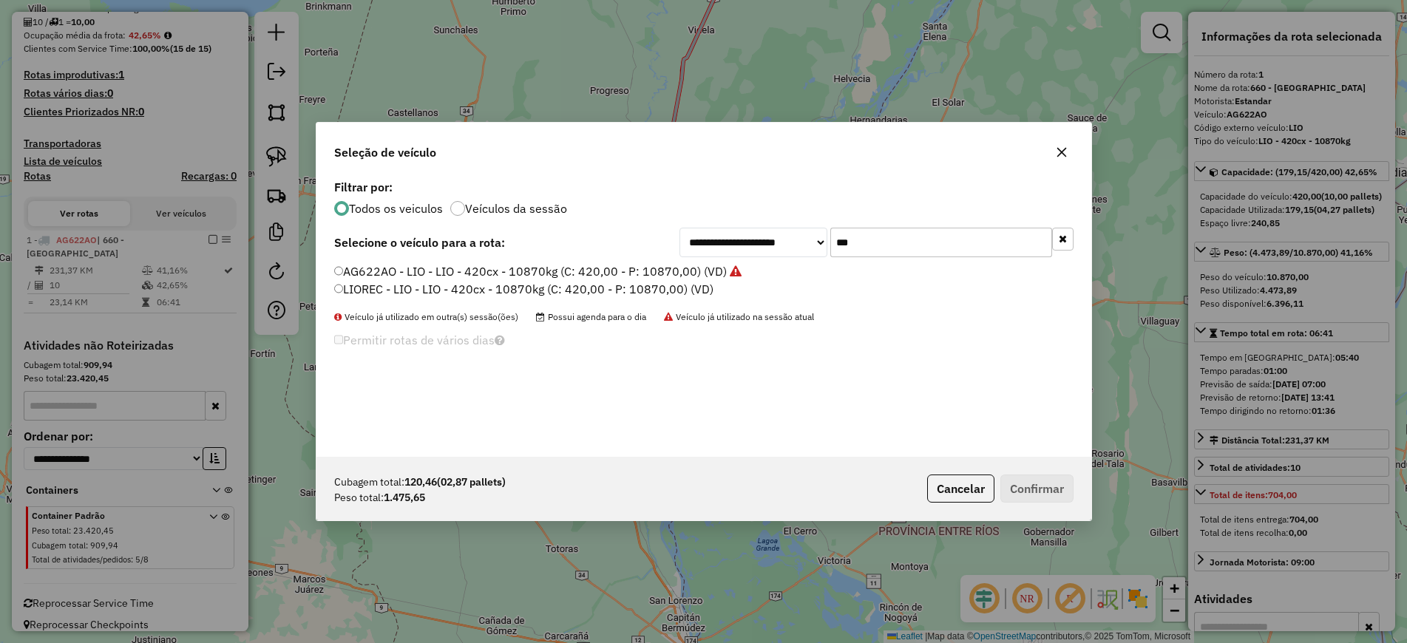
drag, startPoint x: 800, startPoint y: 246, endPoint x: 753, endPoint y: 246, distance: 47.3
click at [753, 246] on div "**********" at bounding box center [876, 243] width 394 height 30
type input "***"
click at [664, 272] on label "AD413RY - LD3 - LD3 - 420cx - 8575kg (C: 420,00 - P: 8575,00) (VD)" at bounding box center [525, 271] width 382 height 18
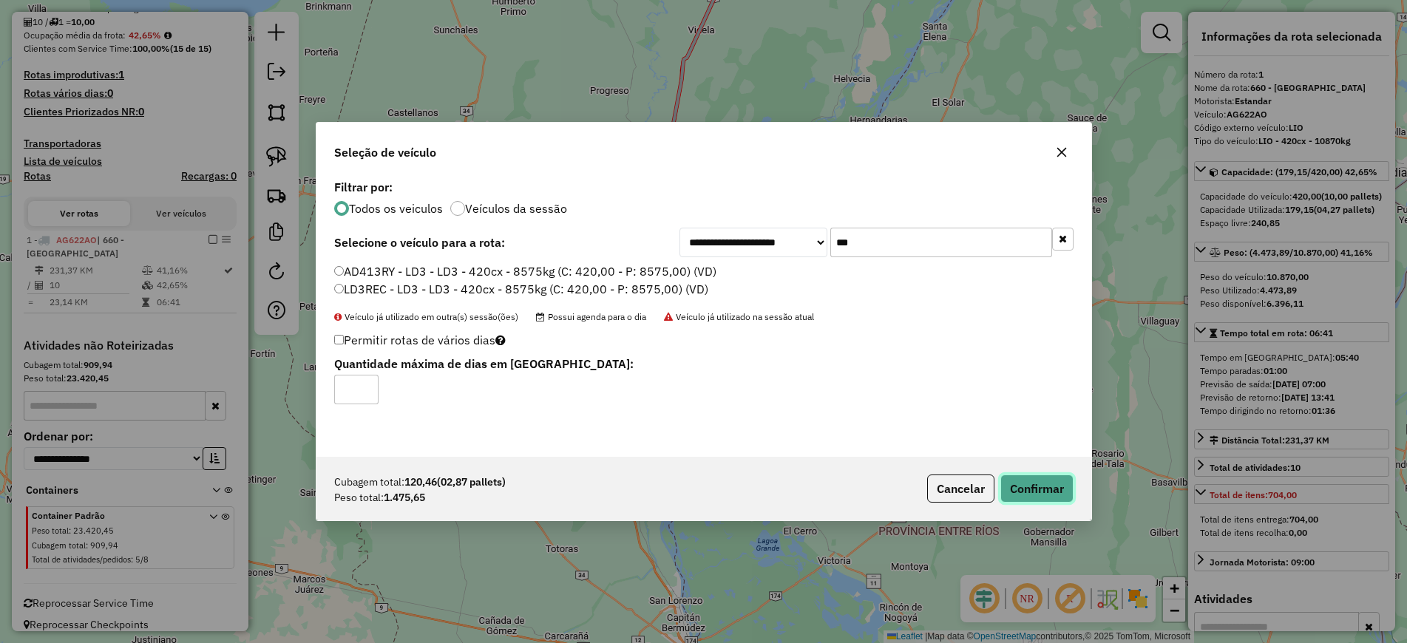
click at [1028, 486] on button "Confirmar" at bounding box center [1036, 489] width 73 height 28
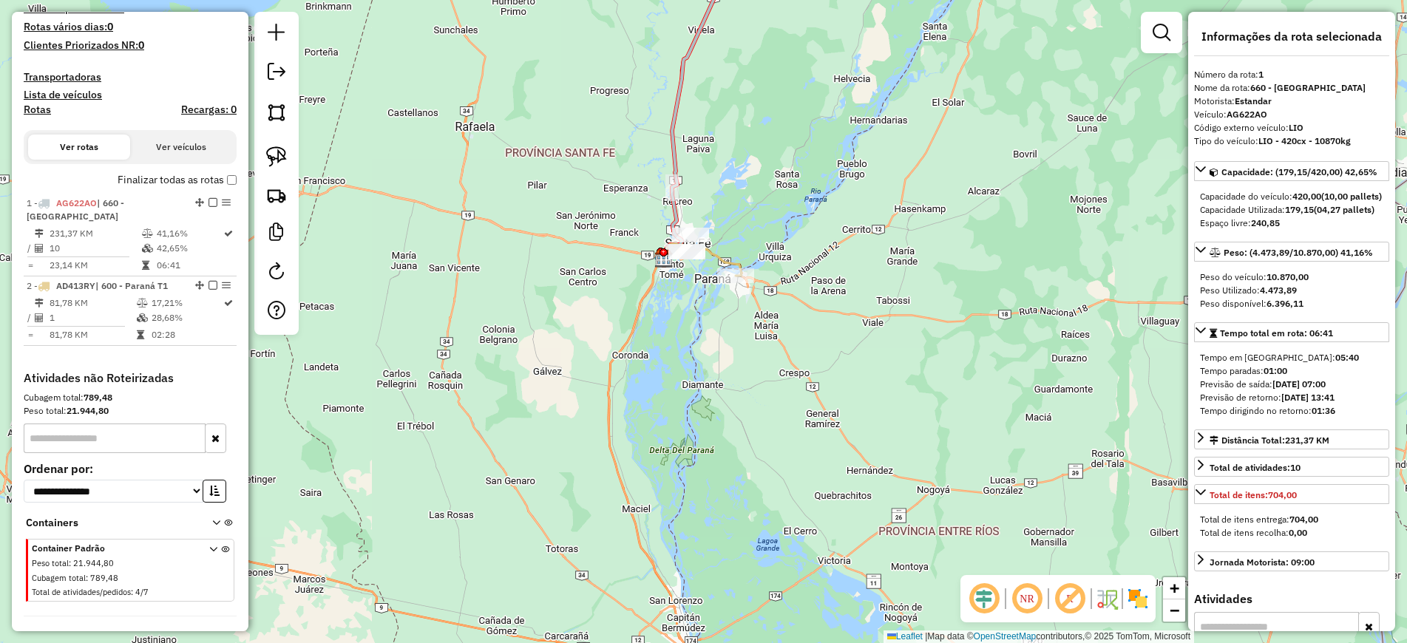
scroll to position [420, 0]
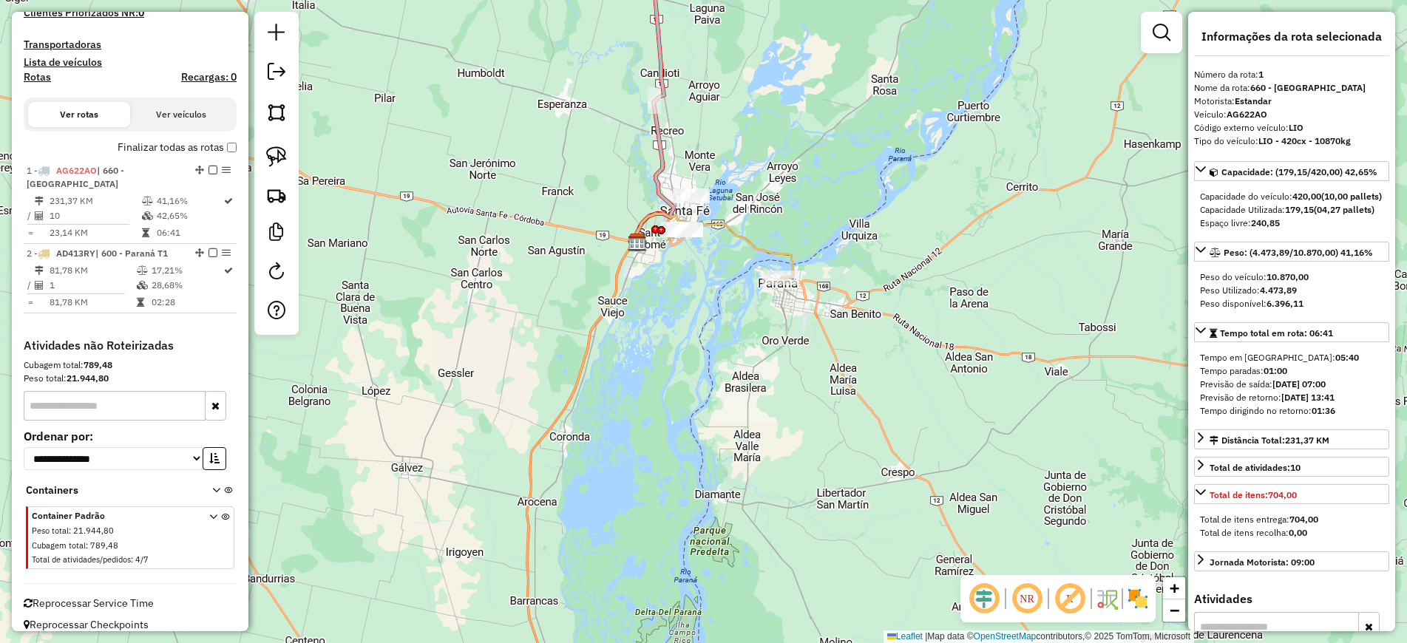
click at [742, 240] on icon at bounding box center [713, 247] width 159 height 66
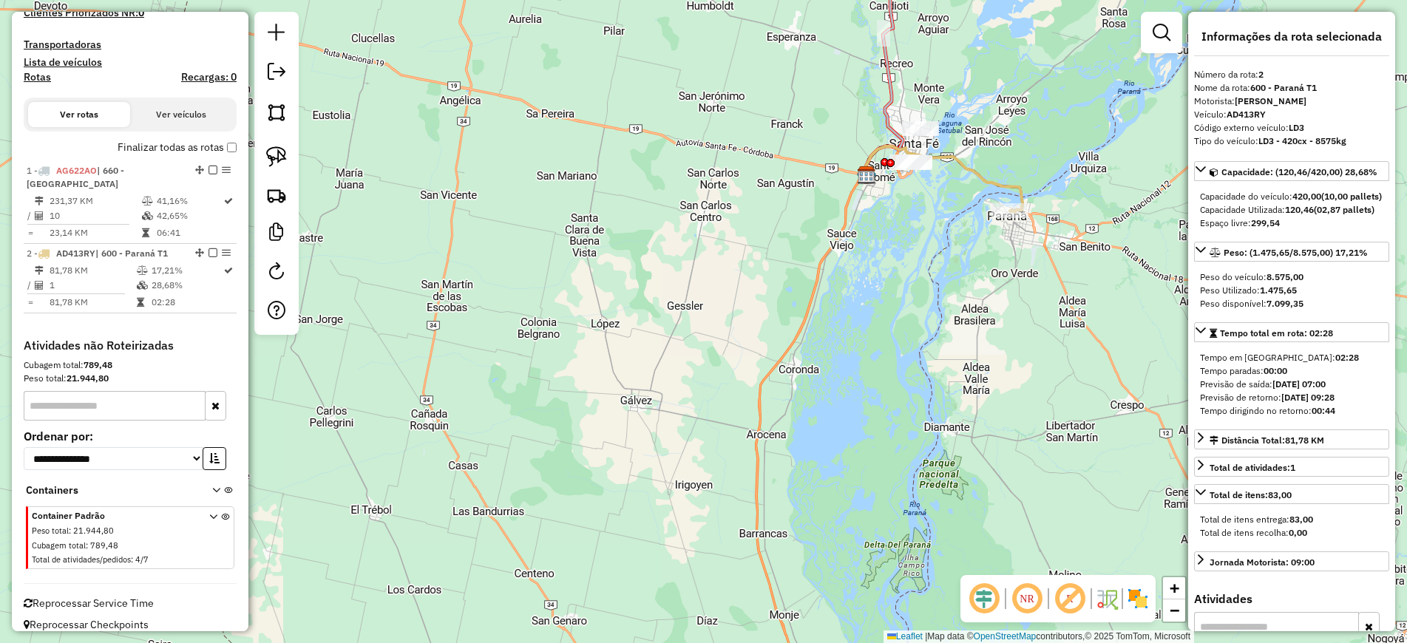
drag, startPoint x: 683, startPoint y: 401, endPoint x: 909, endPoint y: 336, distance: 235.2
click at [909, 336] on div "Janela de atendimento Grade de atendimento Capacidade Transportadoras Veículos …" at bounding box center [703, 321] width 1407 height 643
click at [697, 614] on div "Janela de atendimento Grade de atendimento Capacidade Transportadoras Veículos …" at bounding box center [703, 321] width 1407 height 643
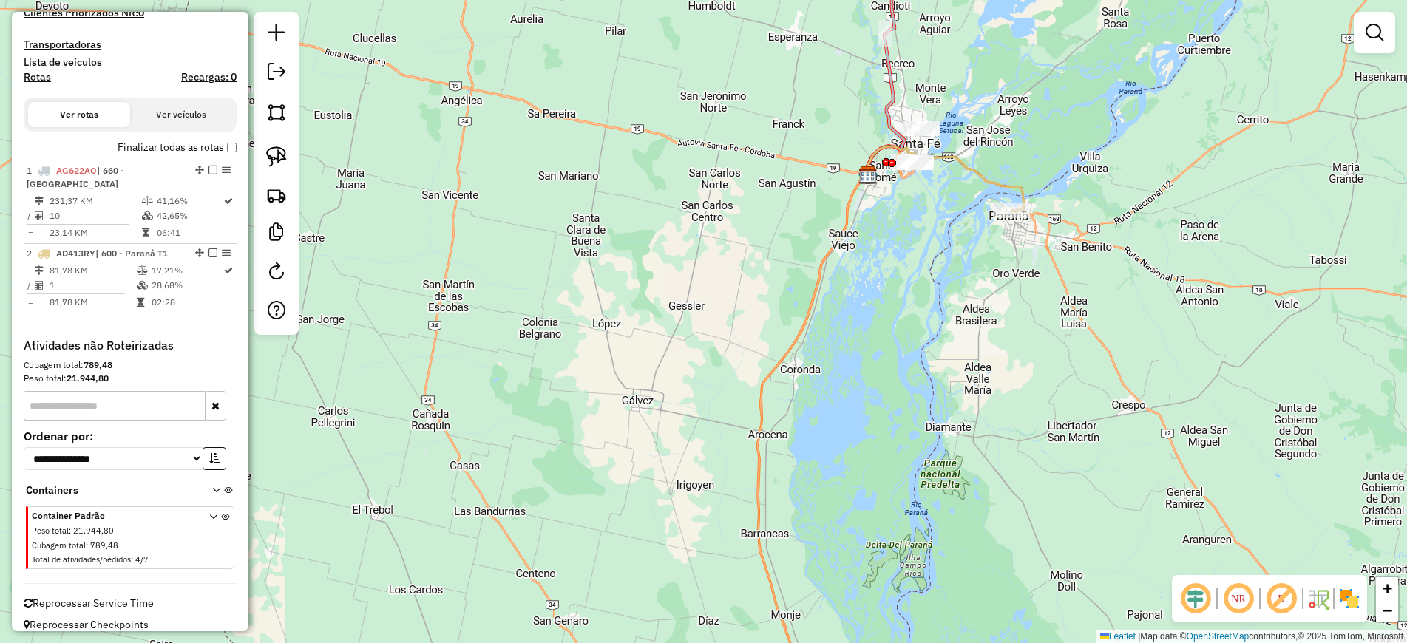
click at [976, 182] on icon at bounding box center [944, 179] width 159 height 66
click at [977, 179] on icon at bounding box center [943, 181] width 159 height 66
select select "**********"
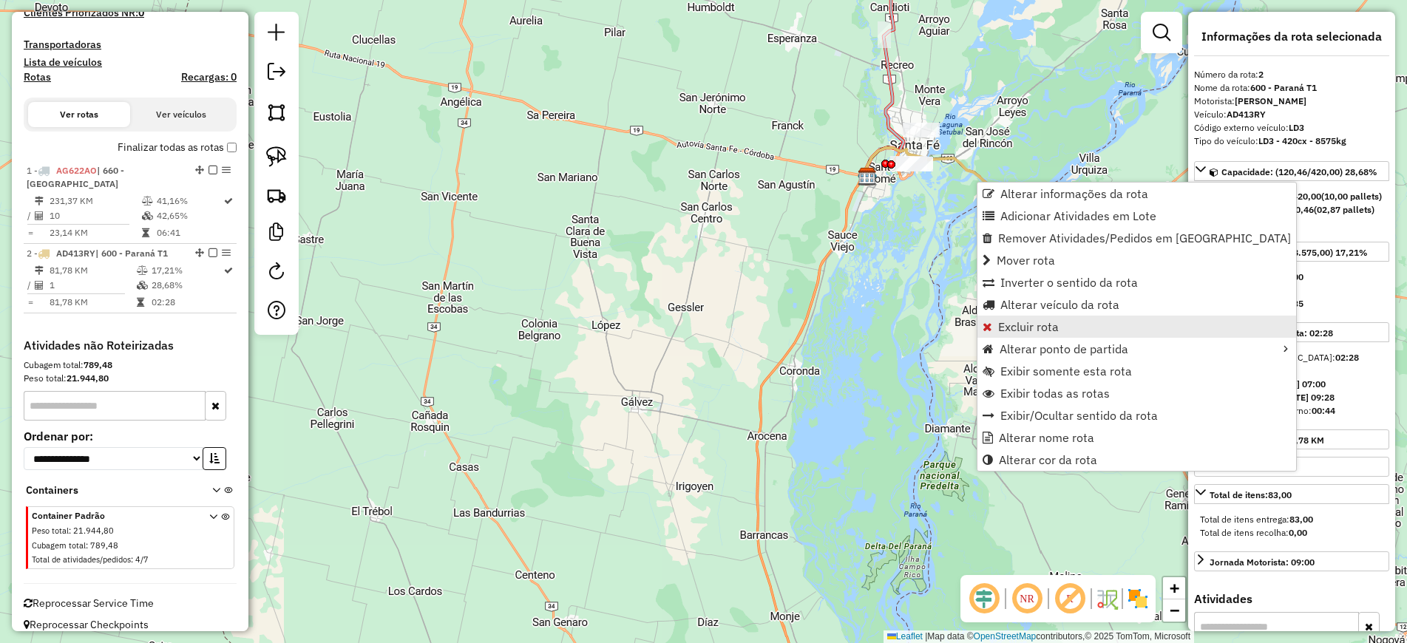
click at [1020, 330] on span "Excluir rota" at bounding box center [1028, 327] width 61 height 12
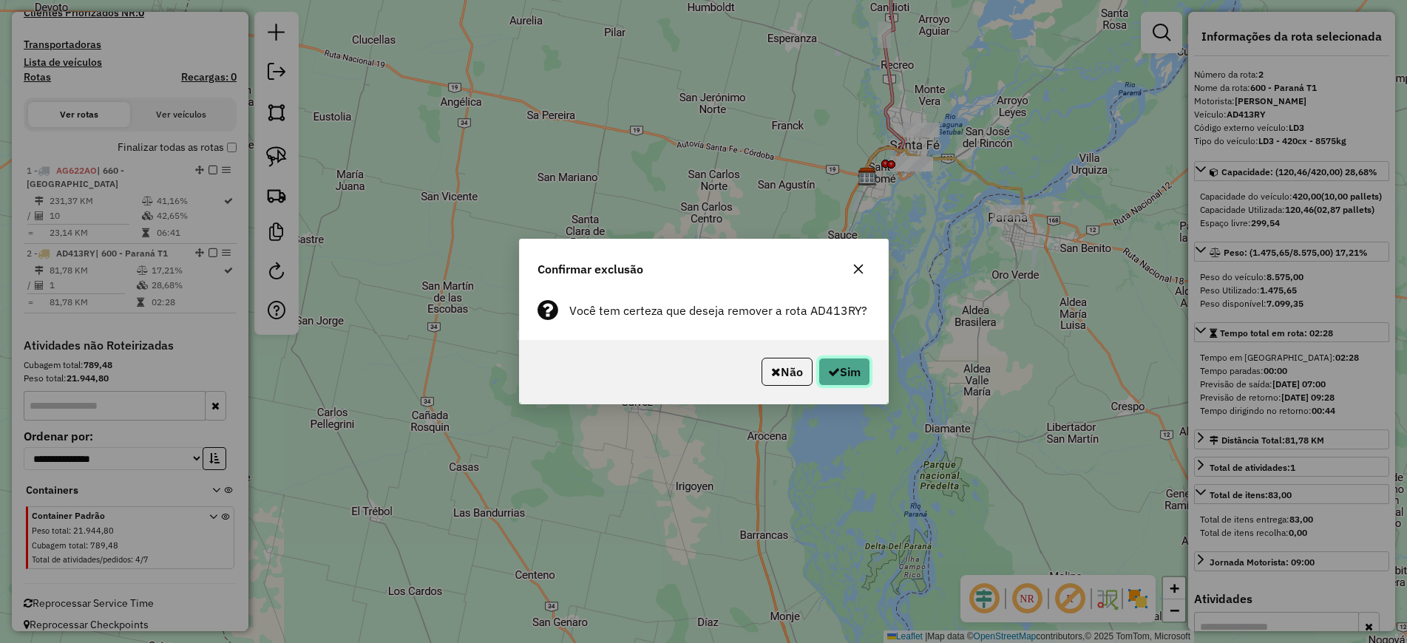
click at [841, 373] on button "Sim" at bounding box center [844, 372] width 52 height 28
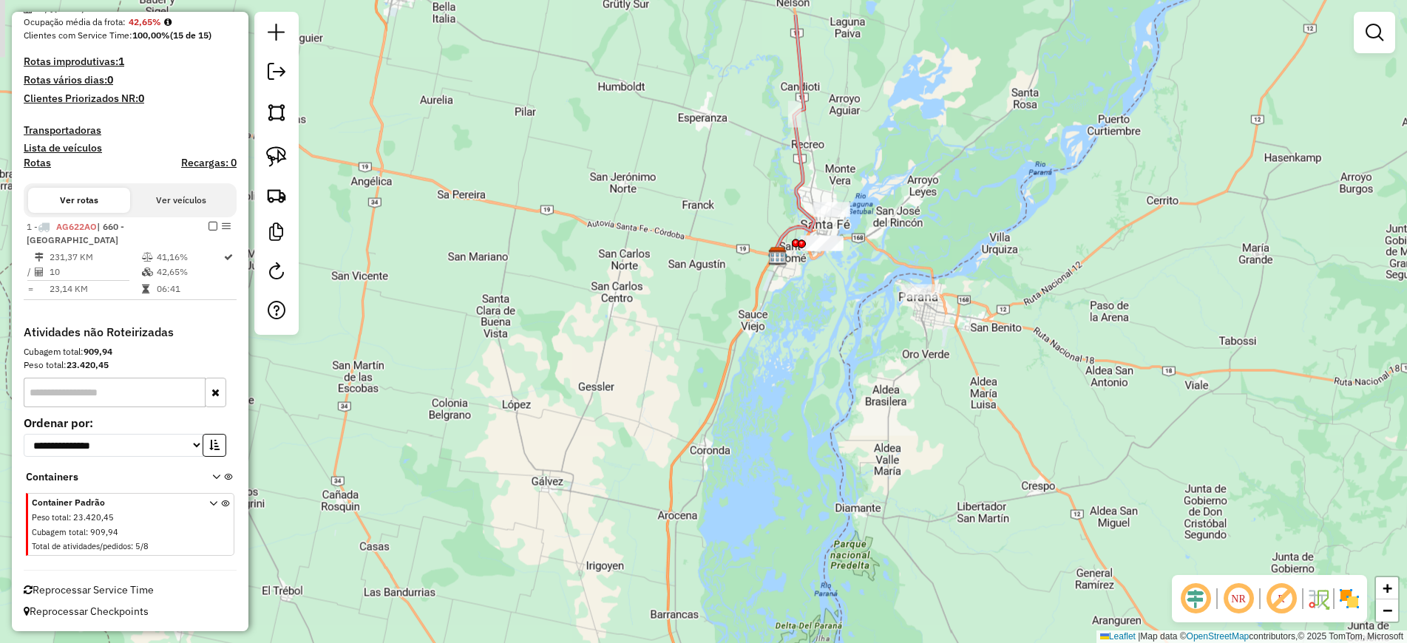
scroll to position [321, 0]
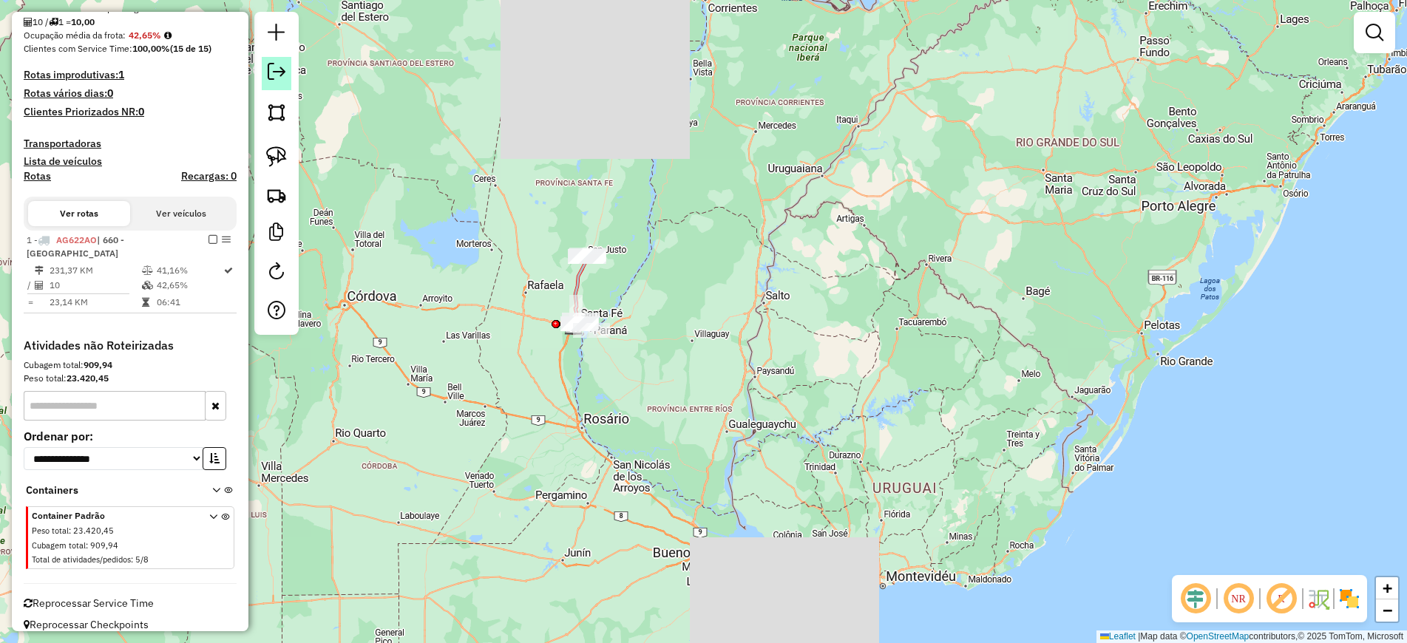
click at [269, 72] on em at bounding box center [277, 72] width 18 height 18
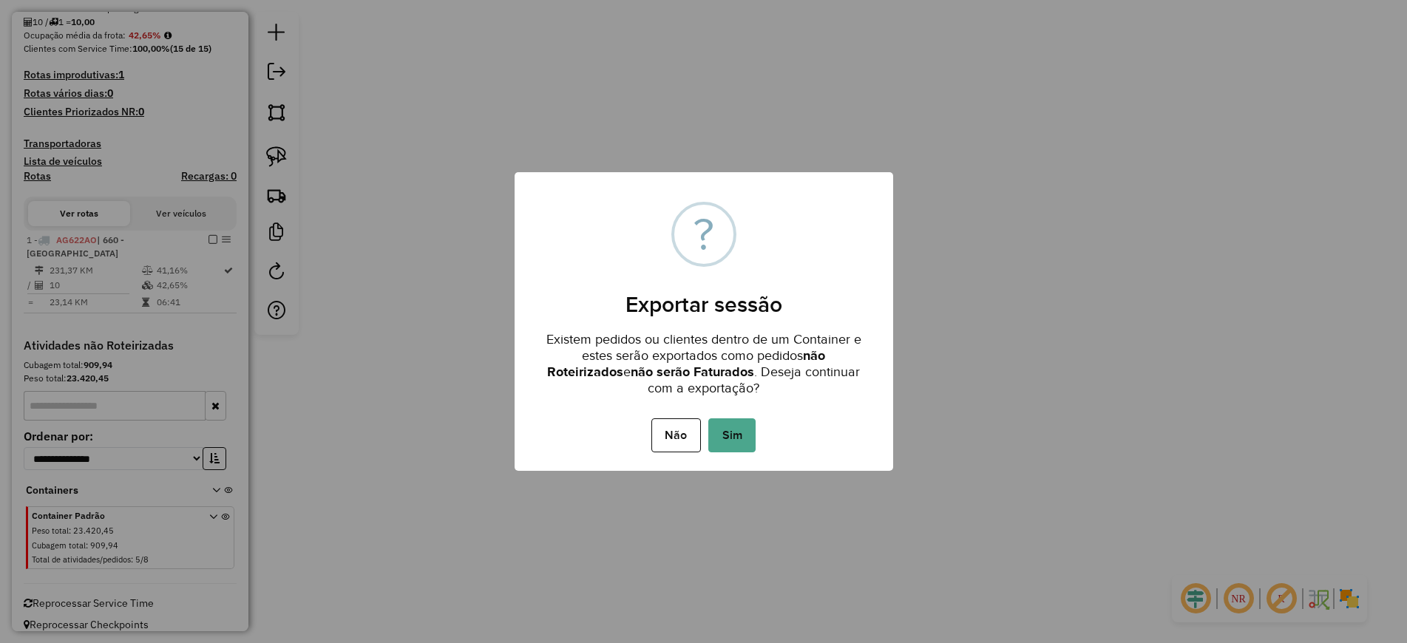
click at [722, 435] on button "Sim" at bounding box center [731, 435] width 47 height 34
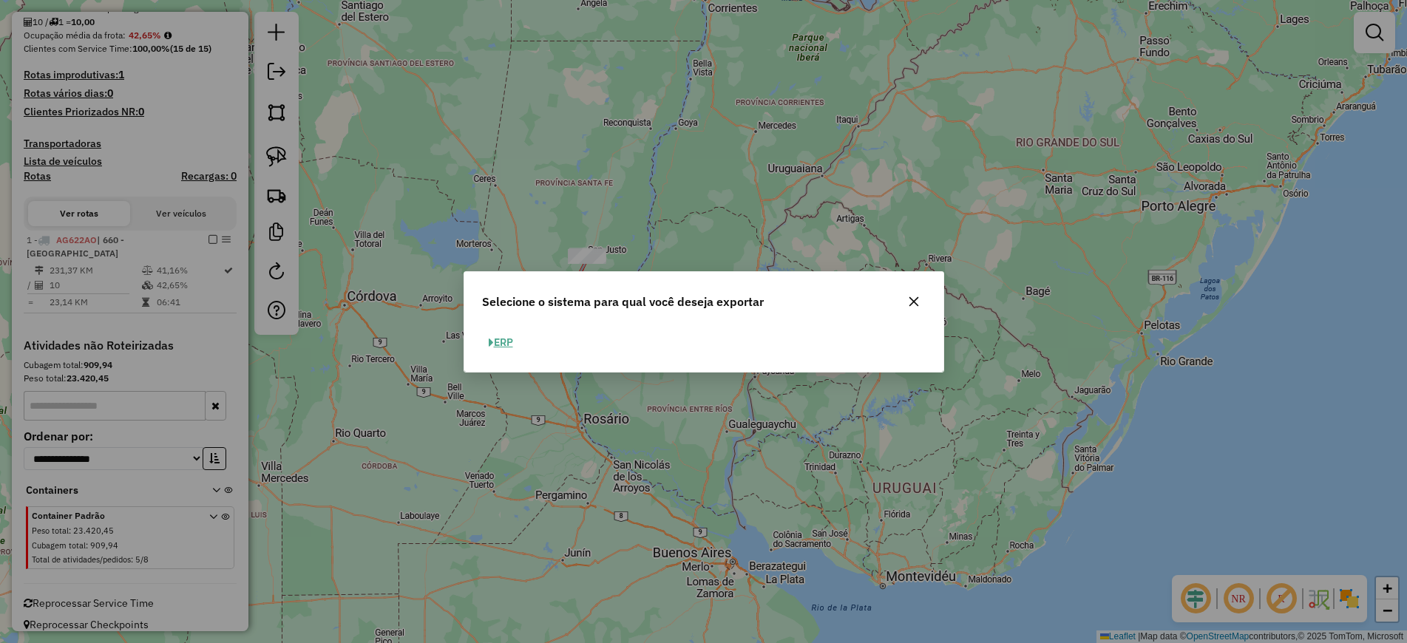
click at [504, 347] on button "ERP" at bounding box center [501, 342] width 38 height 23
select select "**"
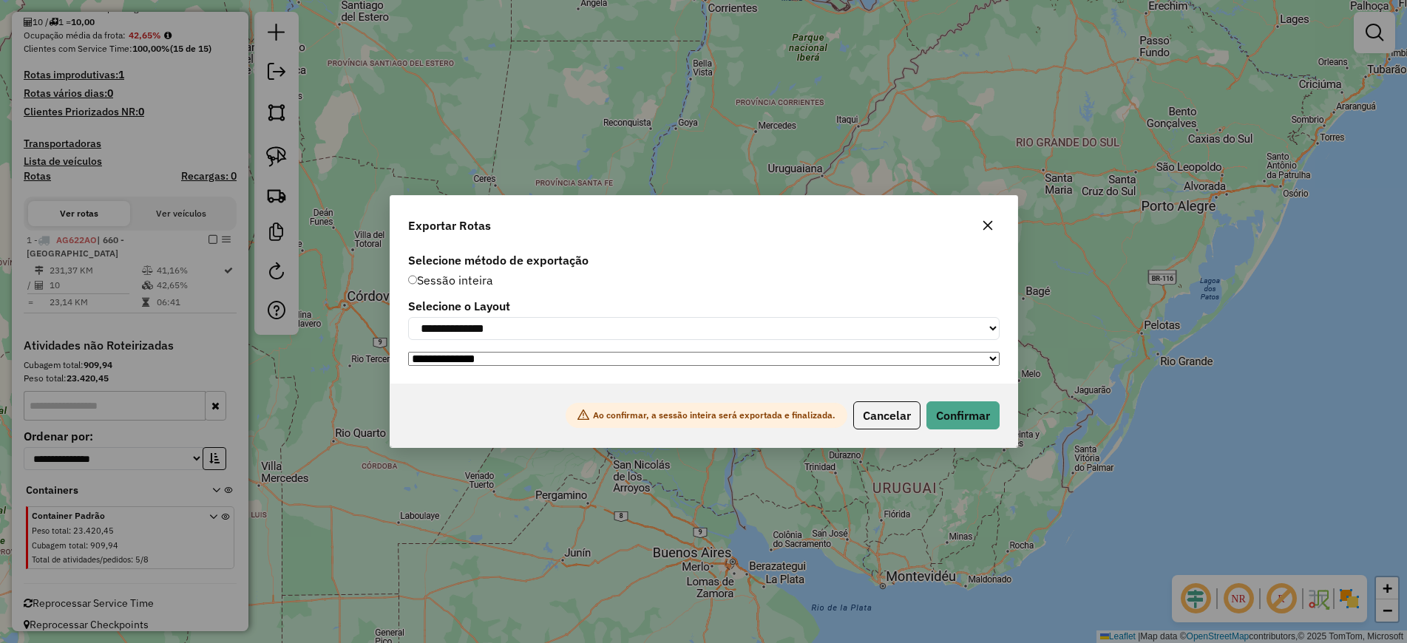
click at [986, 220] on icon "button" at bounding box center [988, 226] width 12 height 12
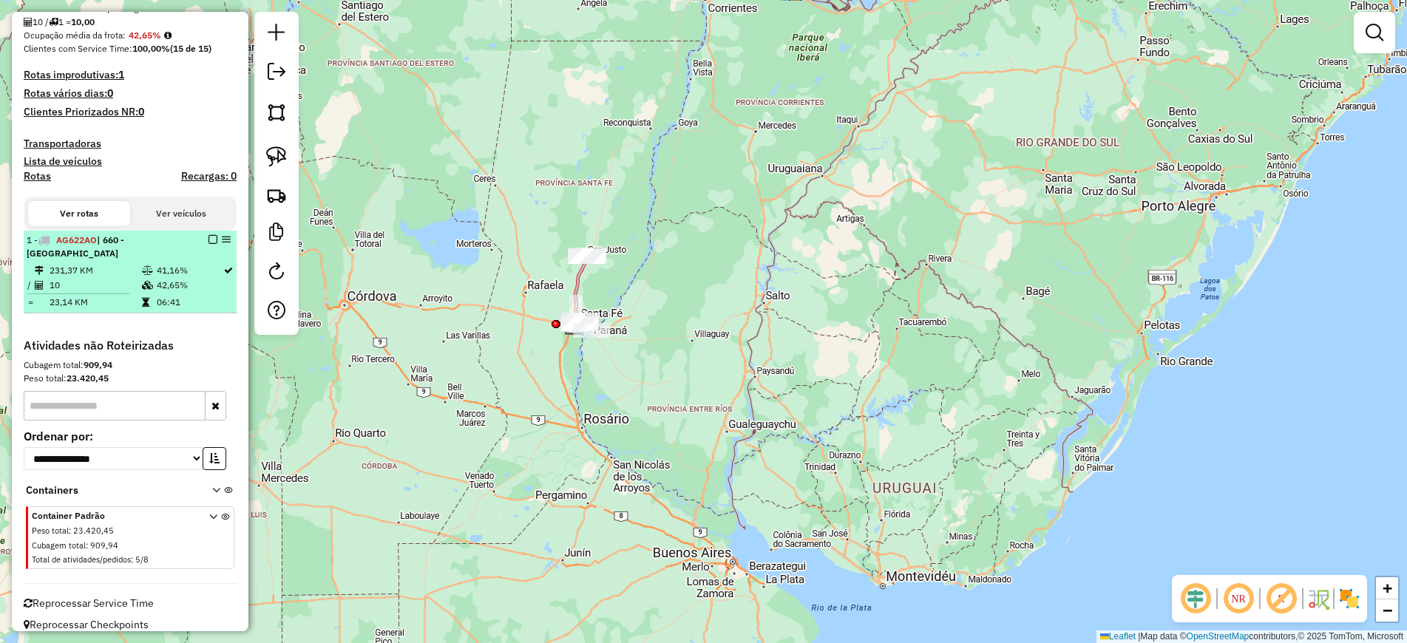
click at [209, 236] on em at bounding box center [213, 239] width 9 height 9
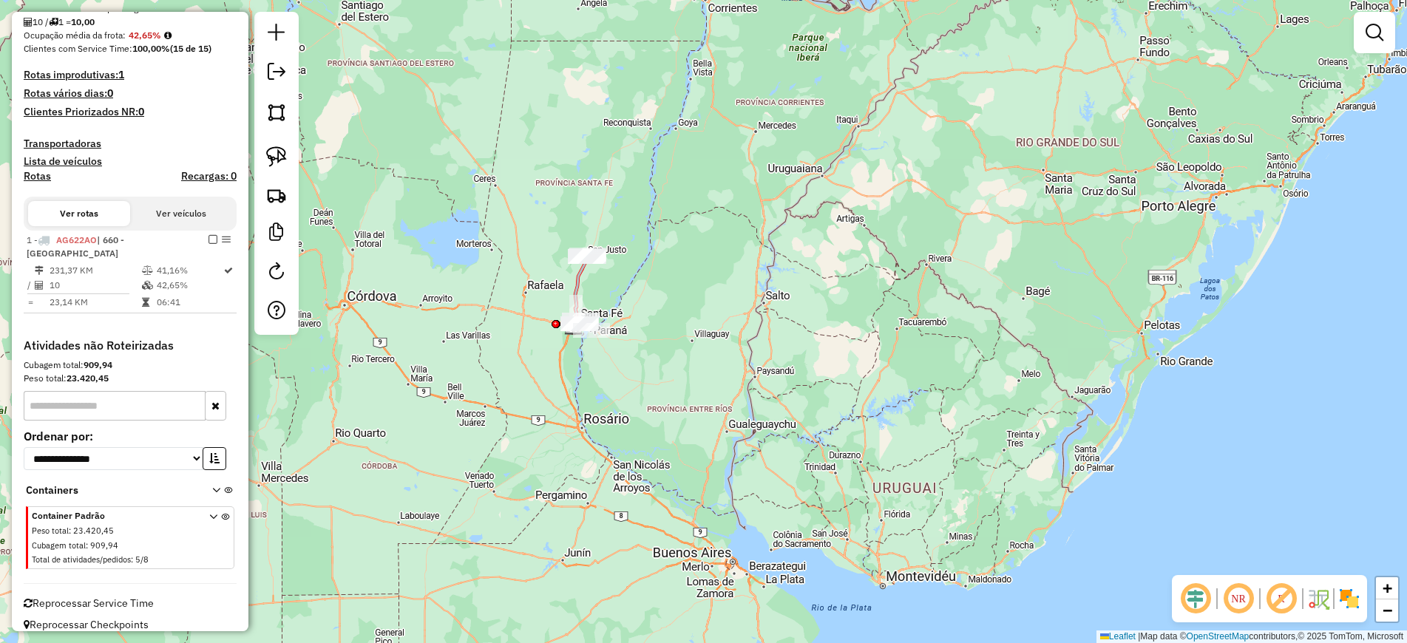
scroll to position [271, 0]
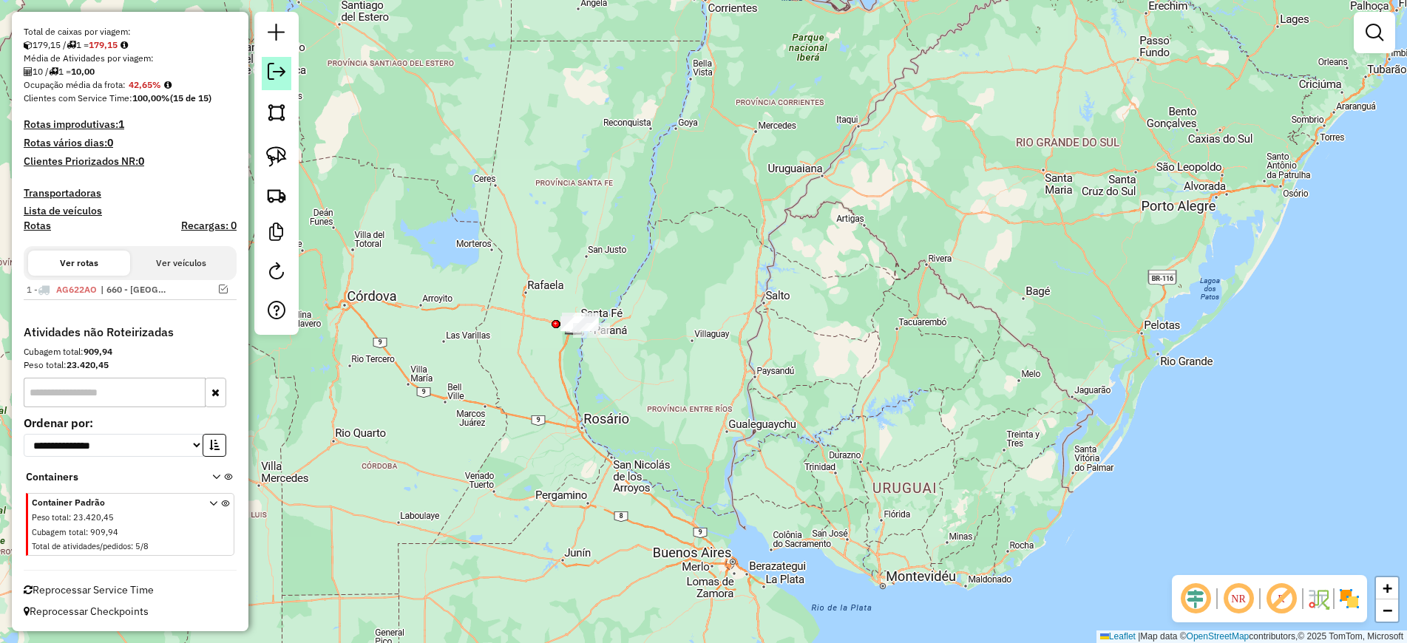
click at [286, 77] on link at bounding box center [277, 73] width 30 height 33
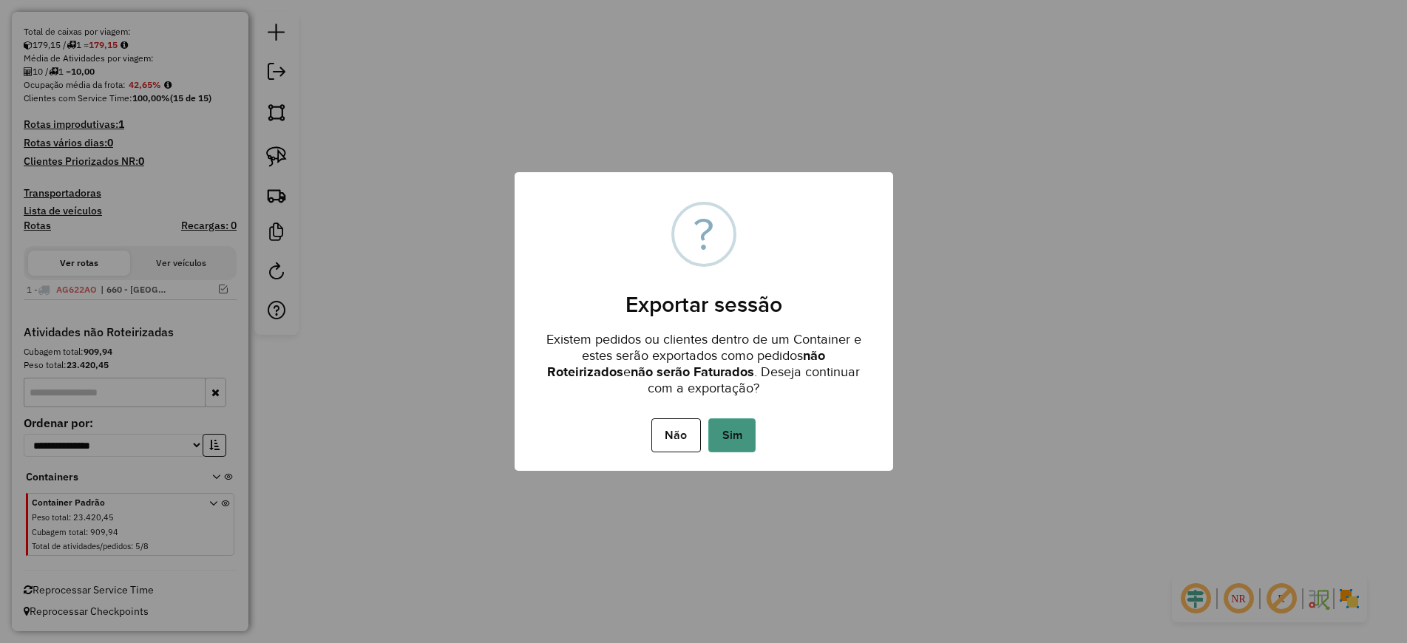
click at [727, 424] on button "Sim" at bounding box center [731, 435] width 47 height 34
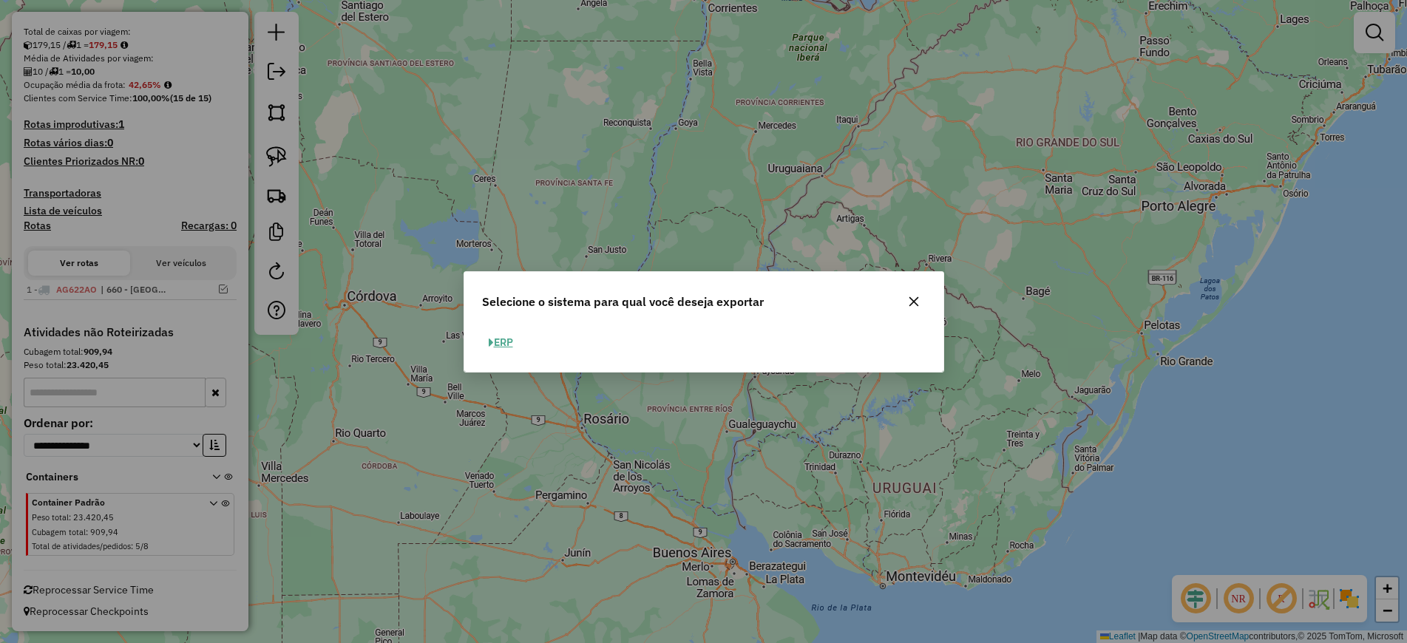
click at [495, 338] on button "ERP" at bounding box center [501, 342] width 38 height 23
select select "**"
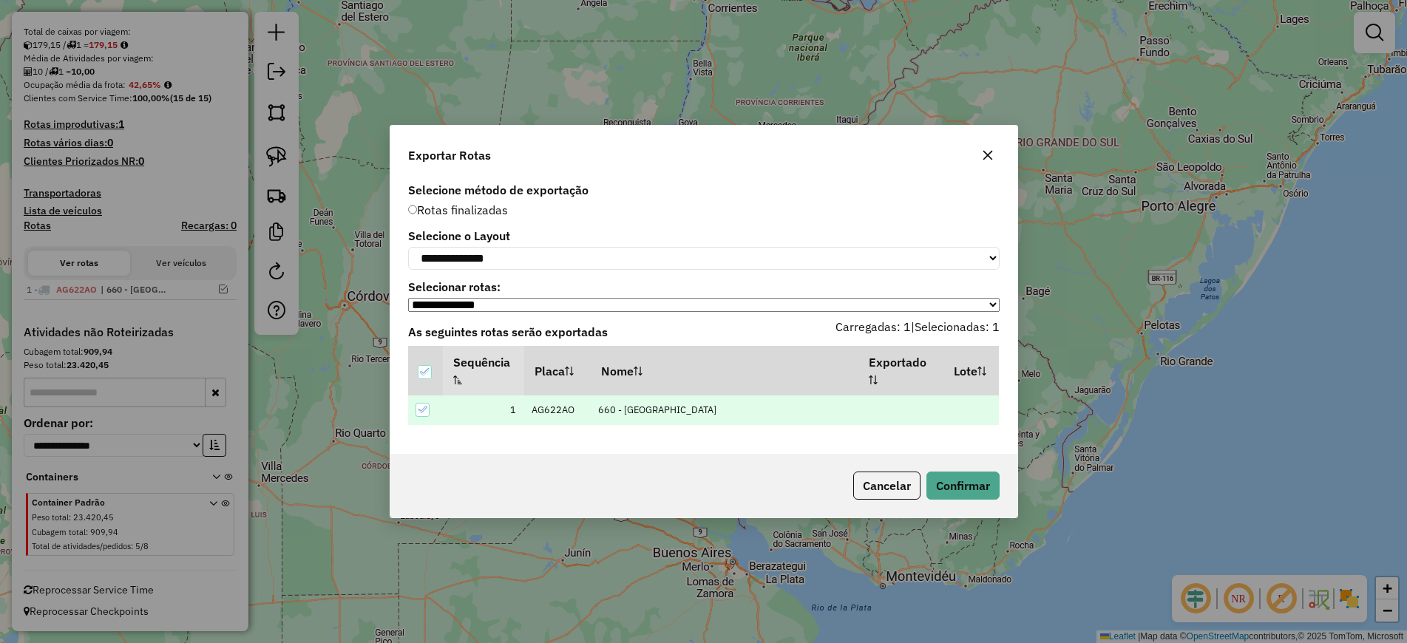
click at [601, 228] on label "Selecione o Layout" at bounding box center [703, 236] width 591 height 18
click at [619, 260] on select "**********" at bounding box center [703, 258] width 591 height 23
select select "*********"
click at [408, 247] on select "**********" at bounding box center [703, 258] width 591 height 23
click at [983, 481] on button "Confirmar" at bounding box center [962, 486] width 73 height 28
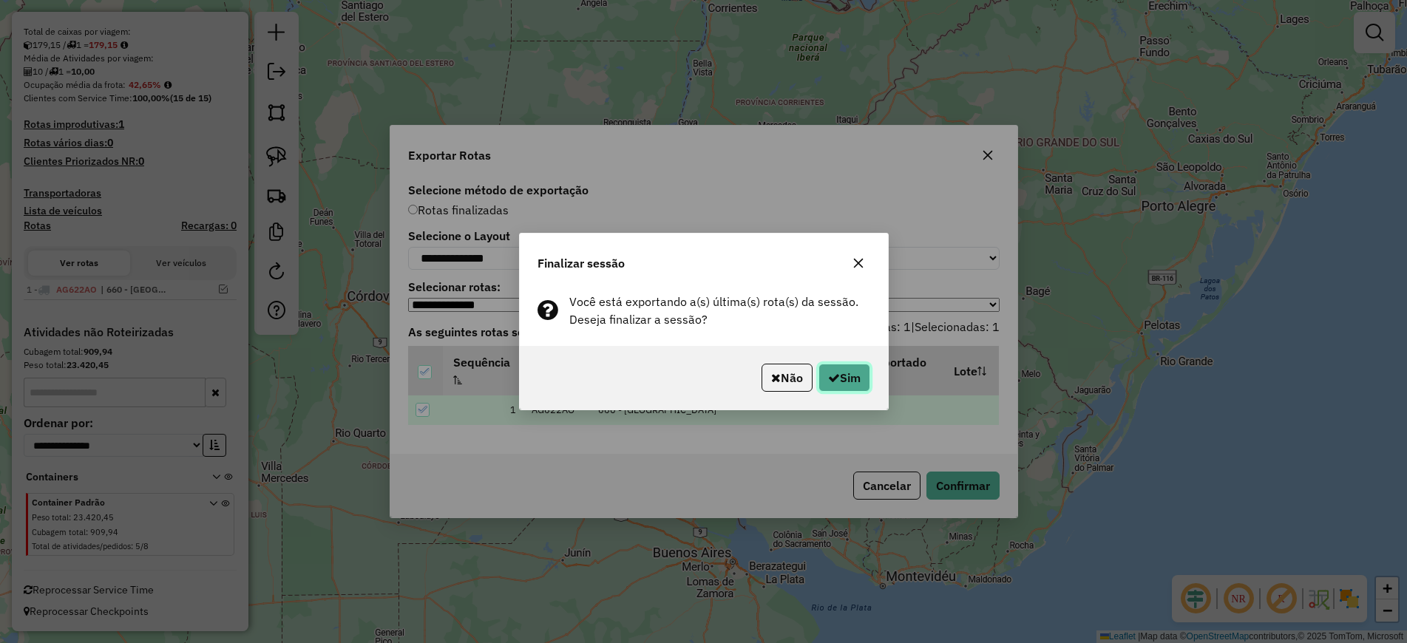
click at [862, 375] on button "Sim" at bounding box center [844, 378] width 52 height 28
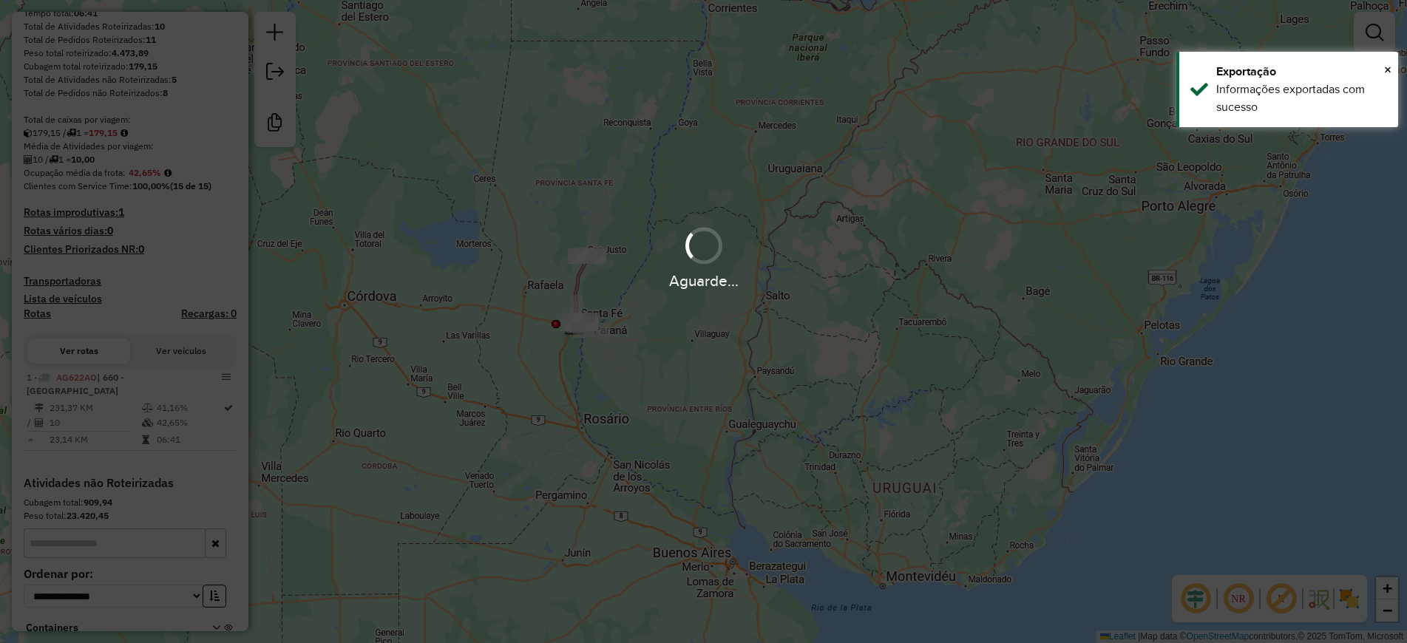
scroll to position [288, 0]
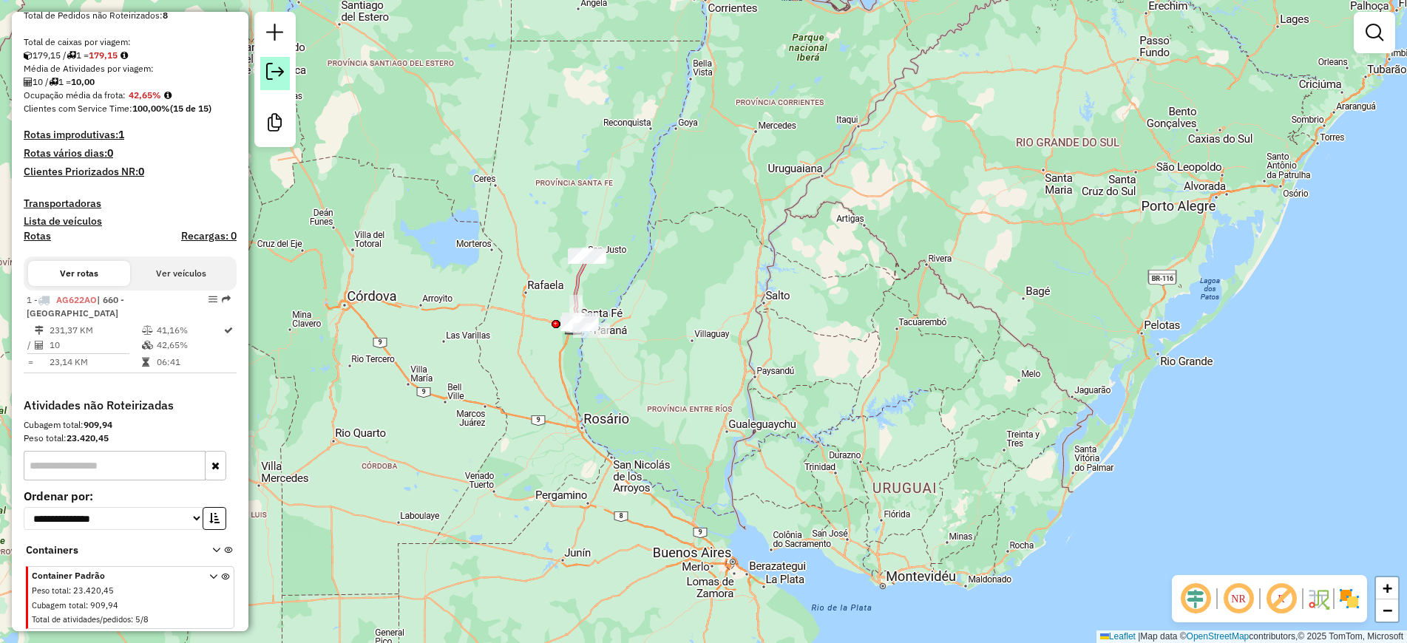
click at [268, 76] on em at bounding box center [275, 72] width 18 height 18
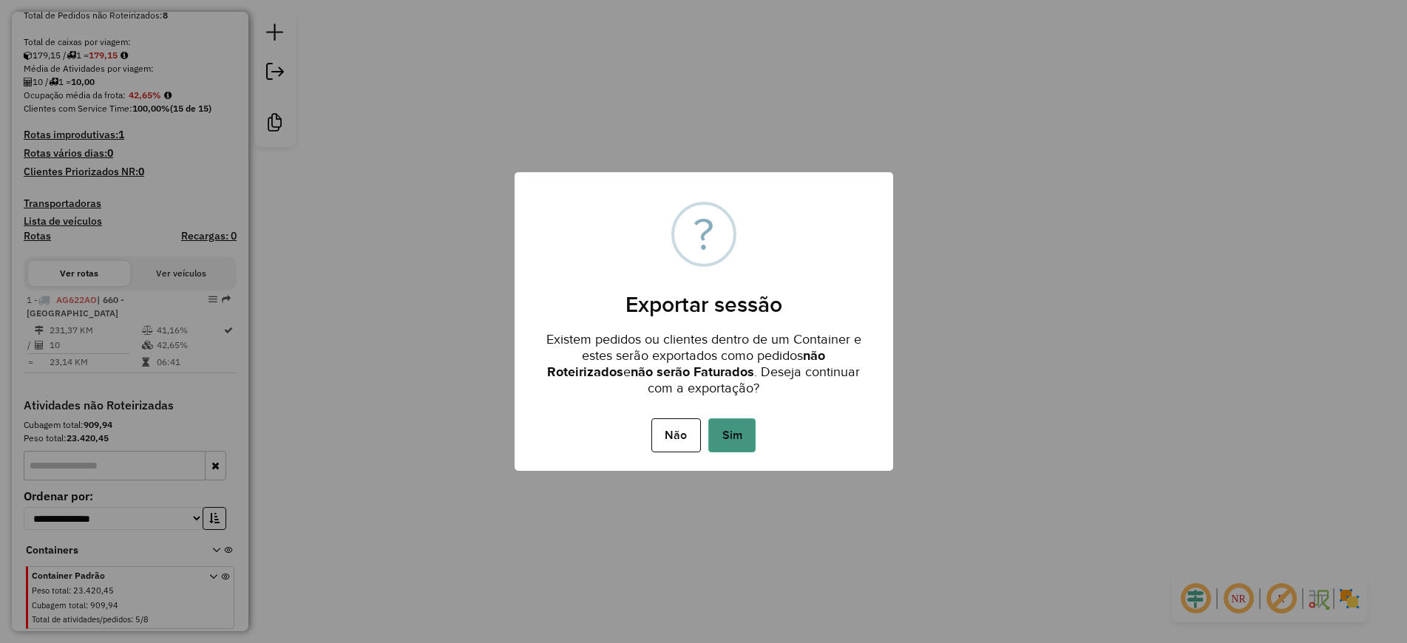
click at [745, 433] on button "Sim" at bounding box center [731, 435] width 47 height 34
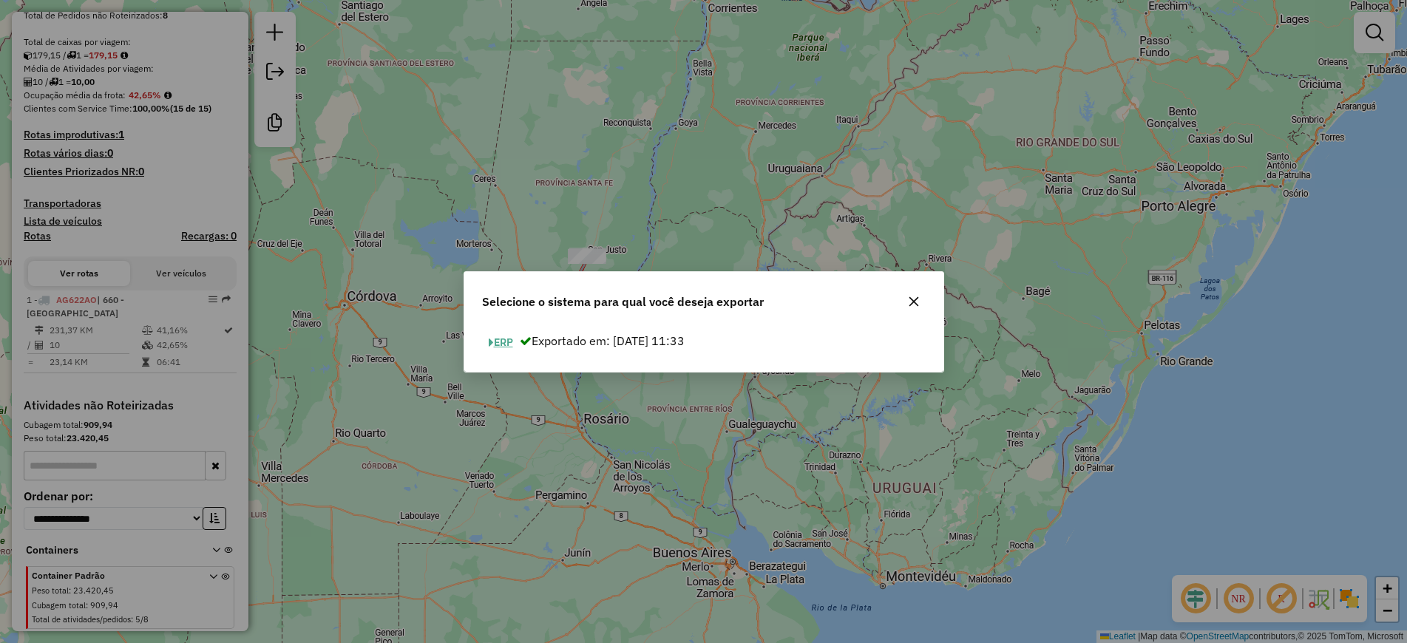
click at [497, 342] on button "ERP" at bounding box center [501, 342] width 38 height 23
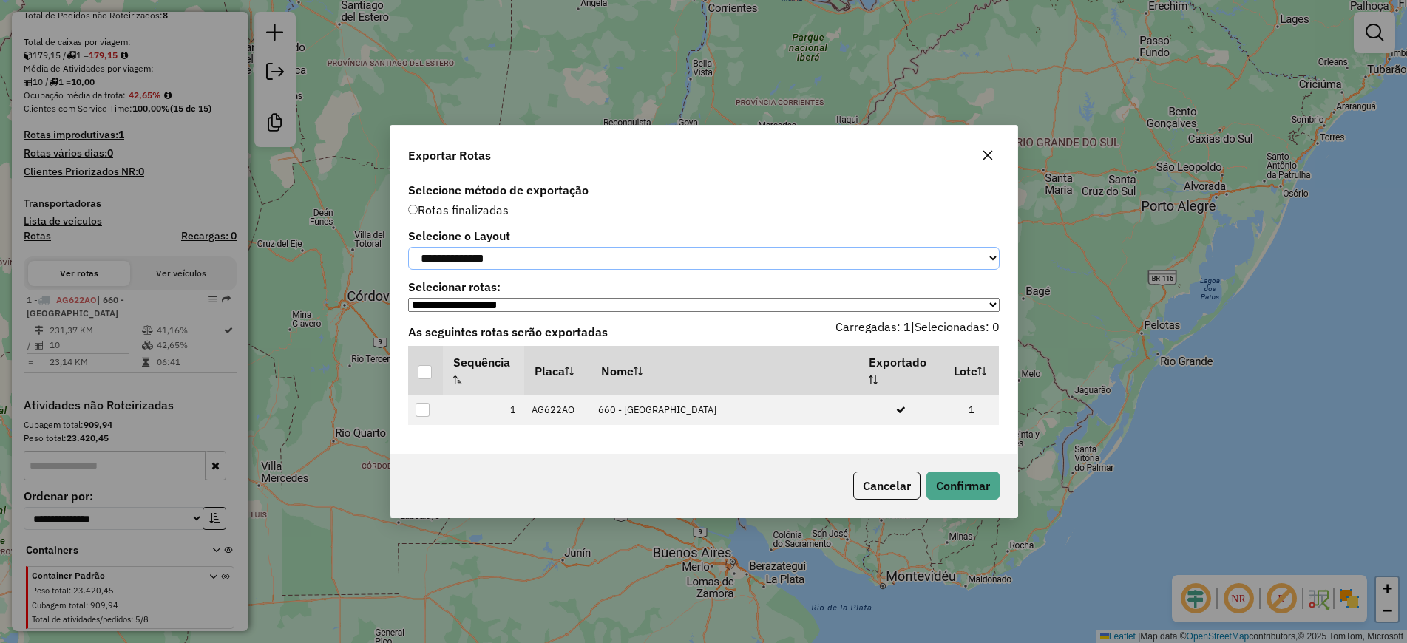
click at [497, 265] on select "**********" at bounding box center [703, 258] width 591 height 23
click at [470, 262] on select "**********" at bounding box center [703, 258] width 591 height 23
select select "*********"
click at [408, 247] on select "**********" at bounding box center [703, 258] width 591 height 23
click at [424, 375] on div at bounding box center [425, 372] width 14 height 14
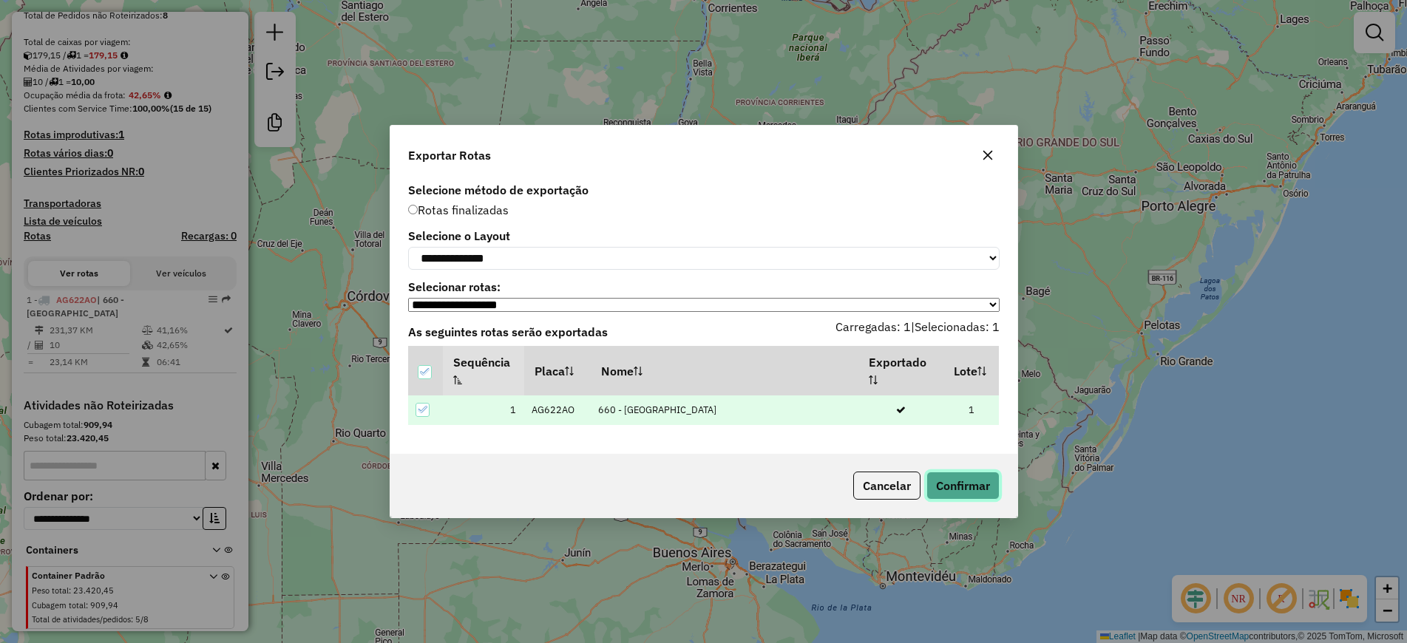
click at [958, 495] on button "Confirmar" at bounding box center [962, 486] width 73 height 28
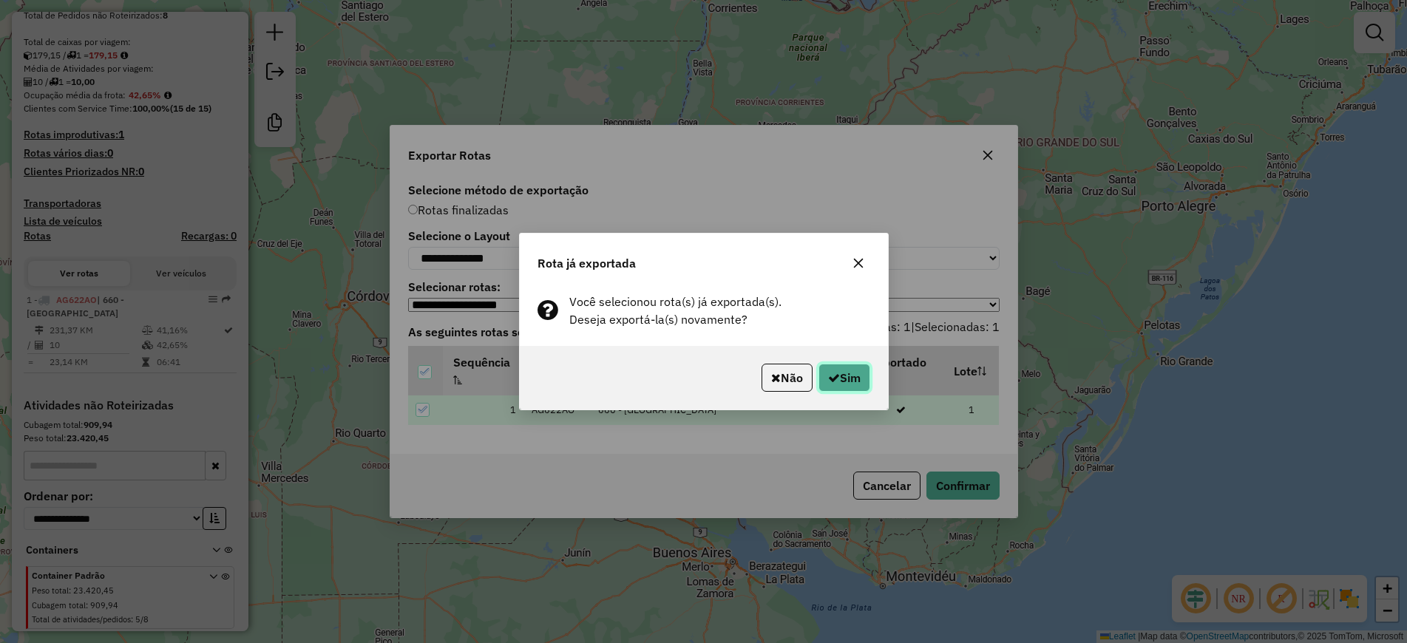
click at [833, 379] on icon "button" at bounding box center [834, 378] width 12 height 12
